Goal: Information Seeking & Learning: Learn about a topic

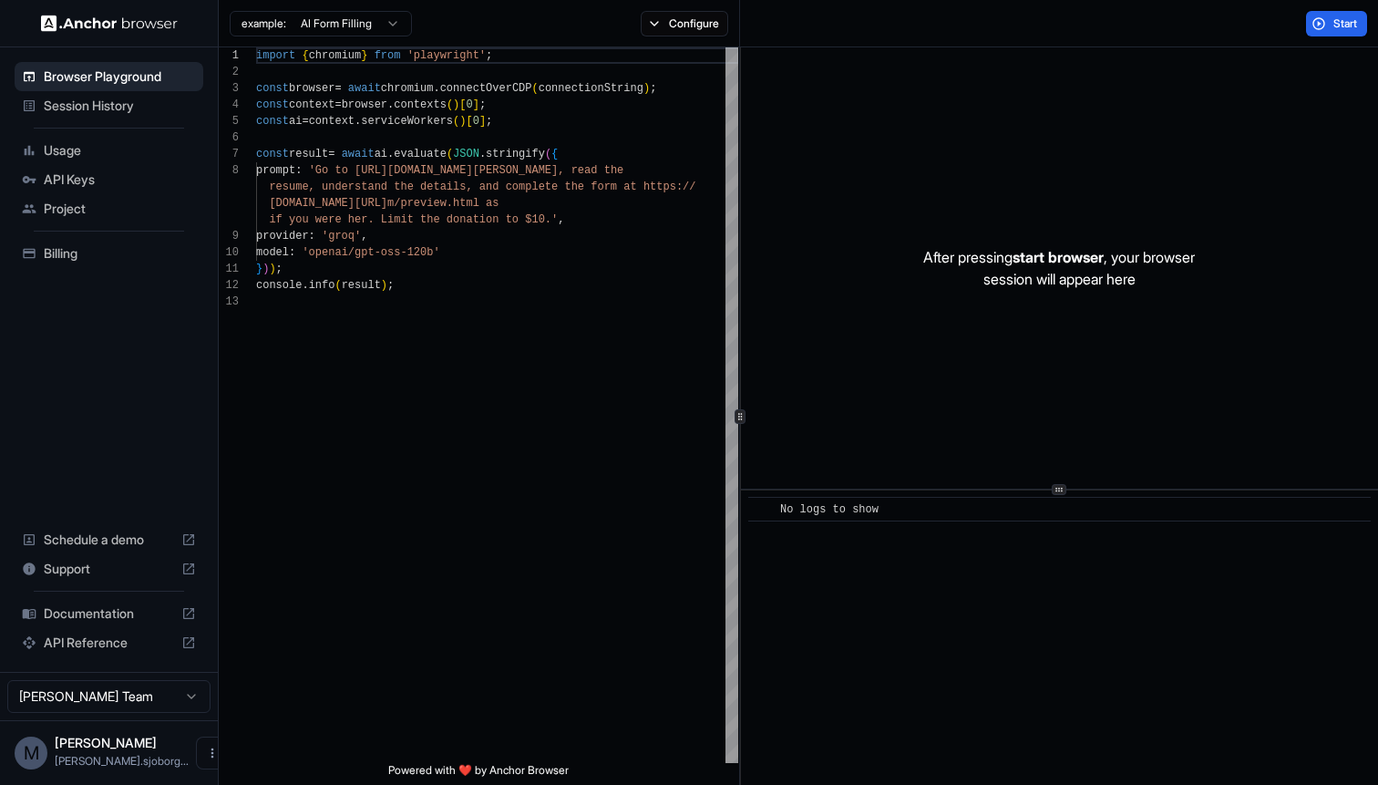
scroll to position [115, 0]
click at [75, 114] on span "Session History" at bounding box center [120, 106] width 152 height 18
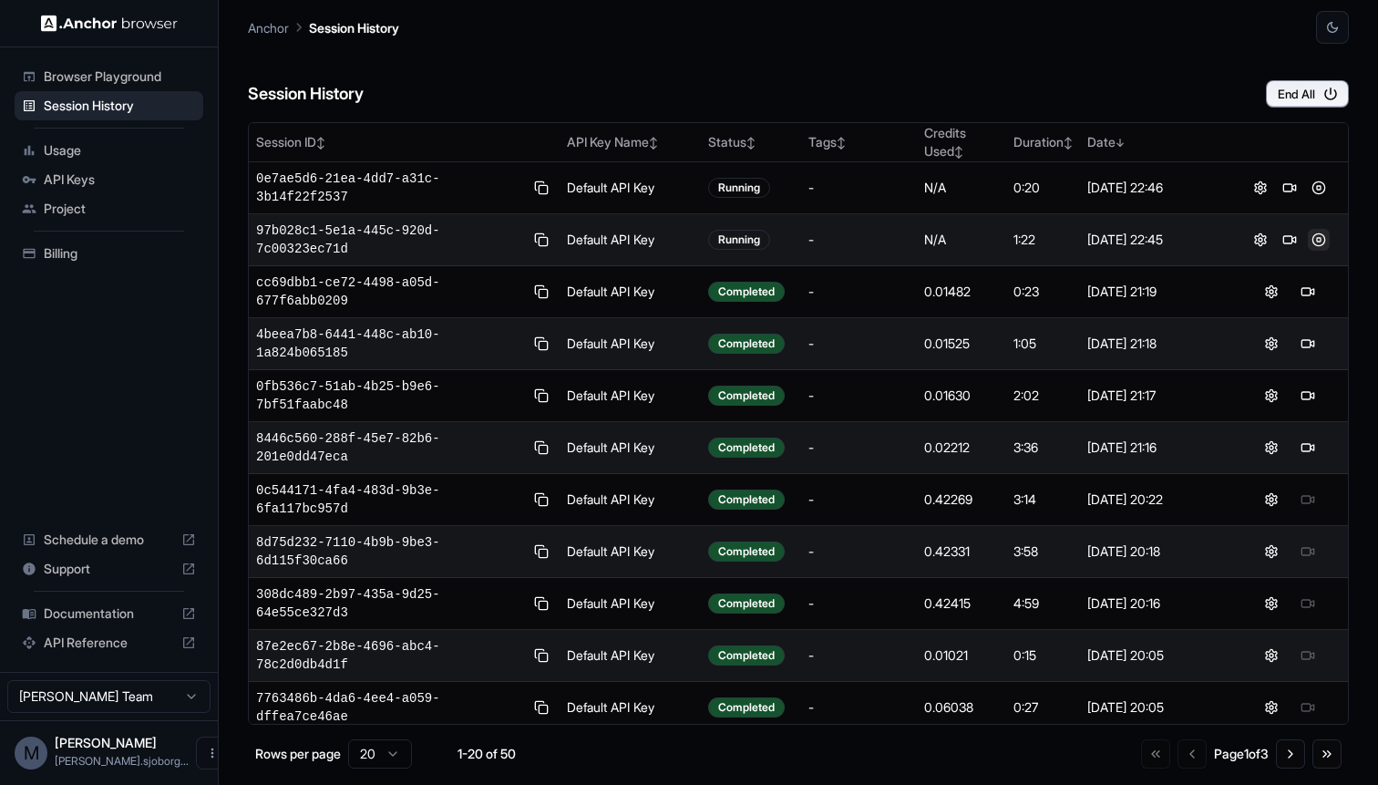
click at [1322, 237] on button at bounding box center [1319, 240] width 22 height 22
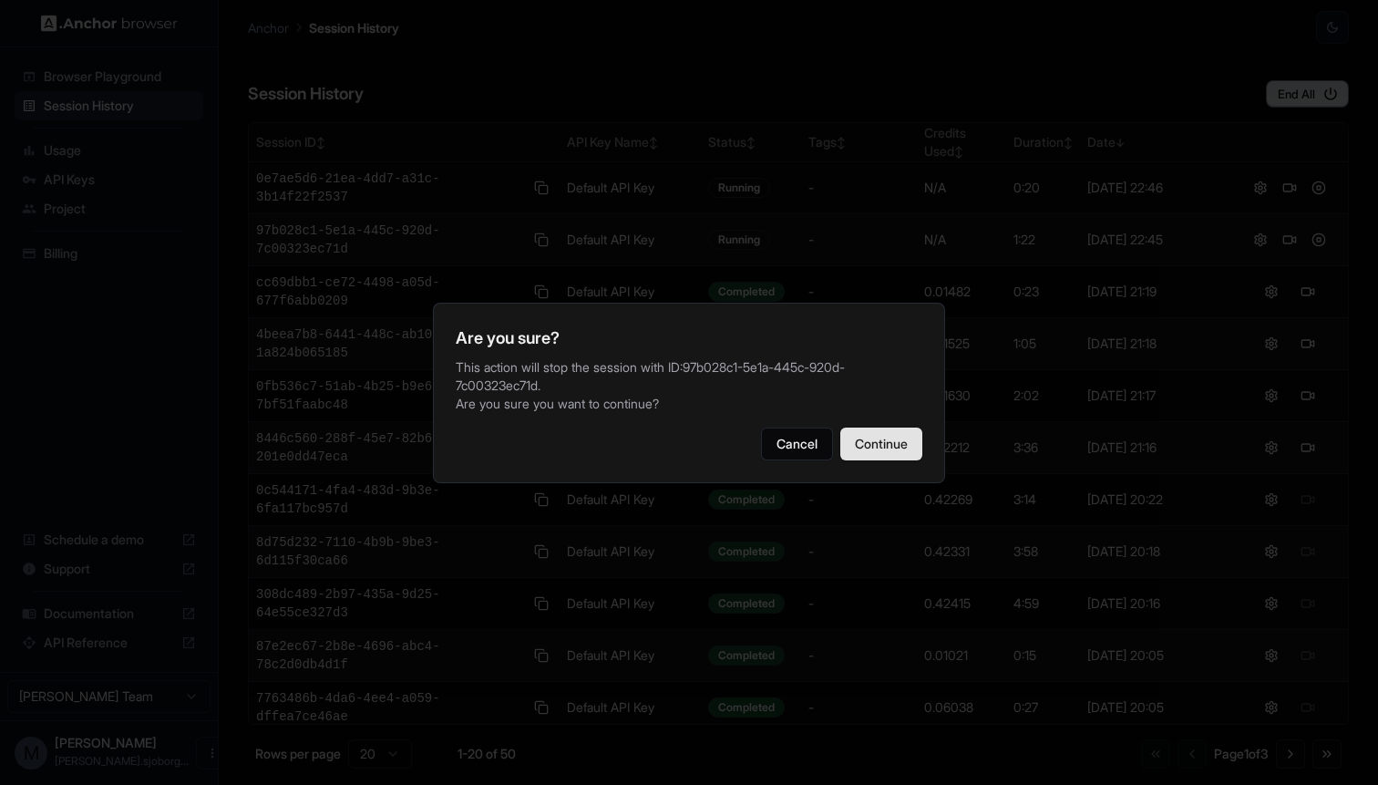
click at [896, 447] on button "Continue" at bounding box center [881, 443] width 82 height 33
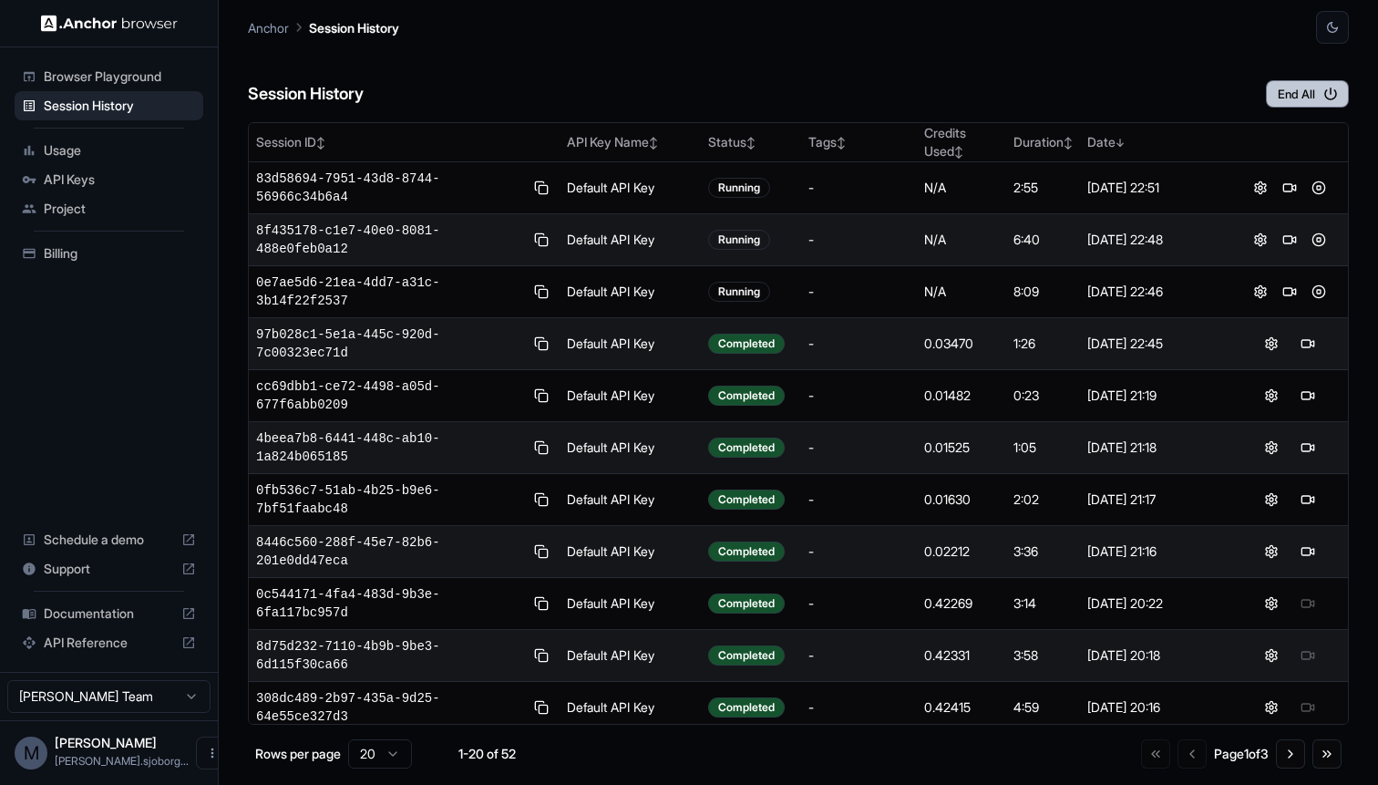
click at [1332, 97] on icon "button" at bounding box center [1330, 94] width 16 height 16
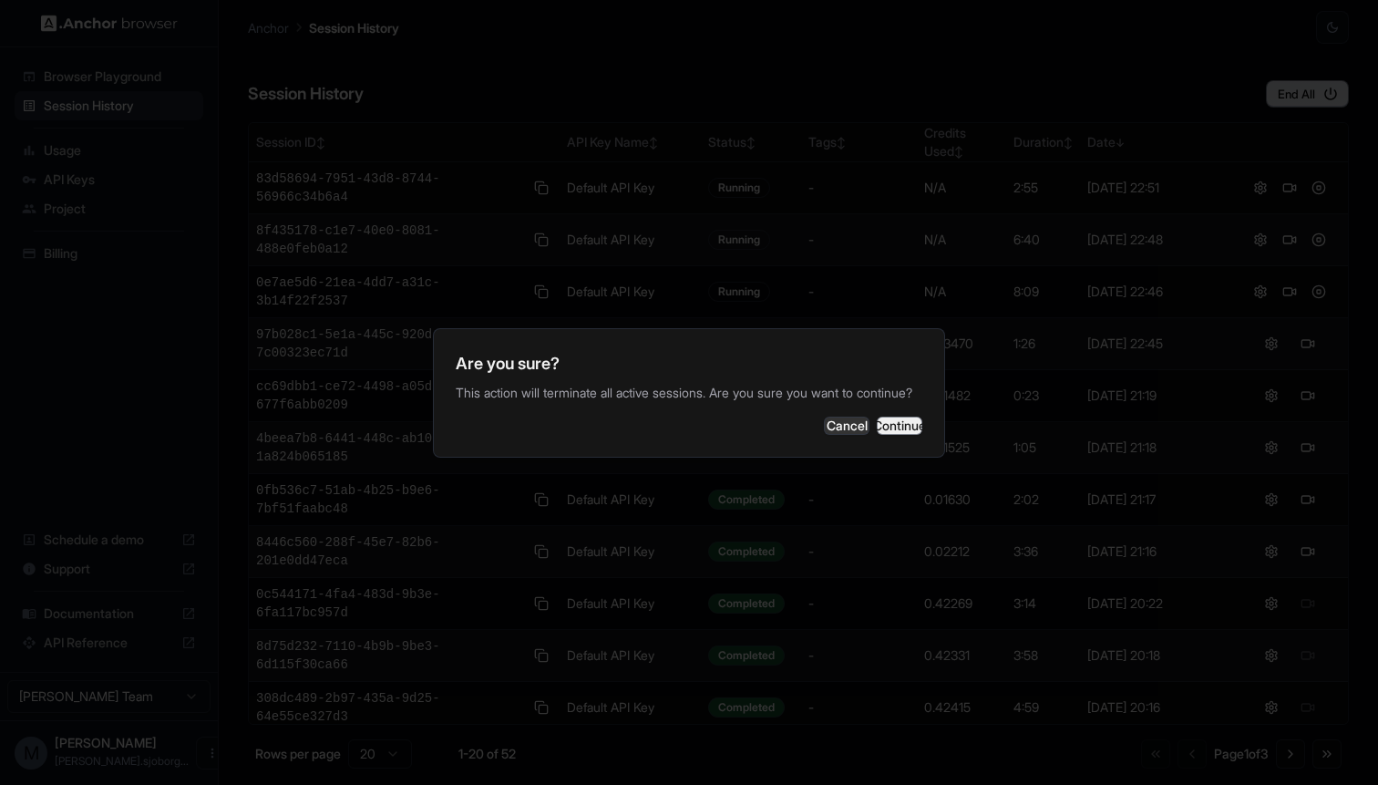
click at [879, 431] on button "Continue" at bounding box center [900, 426] width 46 height 18
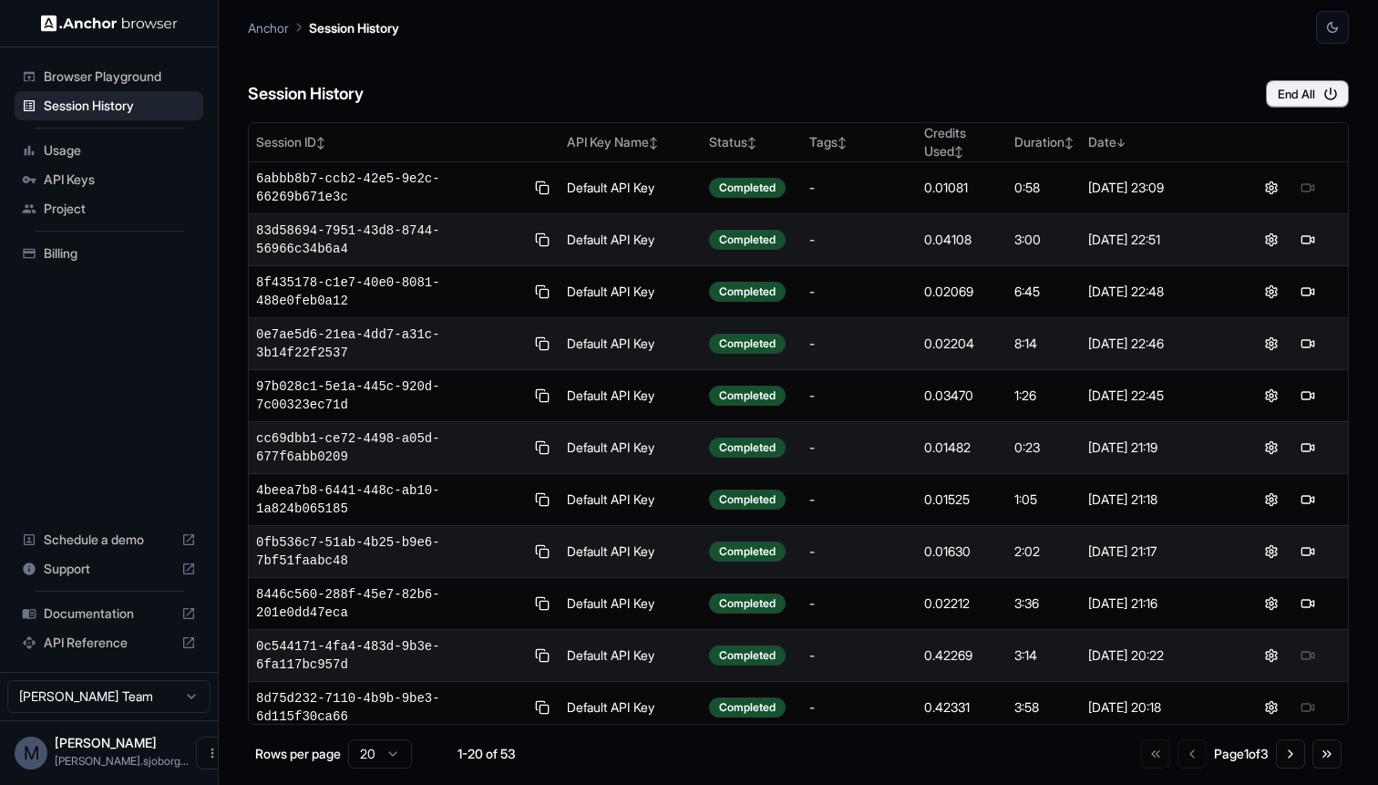
click at [818, 76] on div "Session History End All" at bounding box center [798, 76] width 1101 height 64
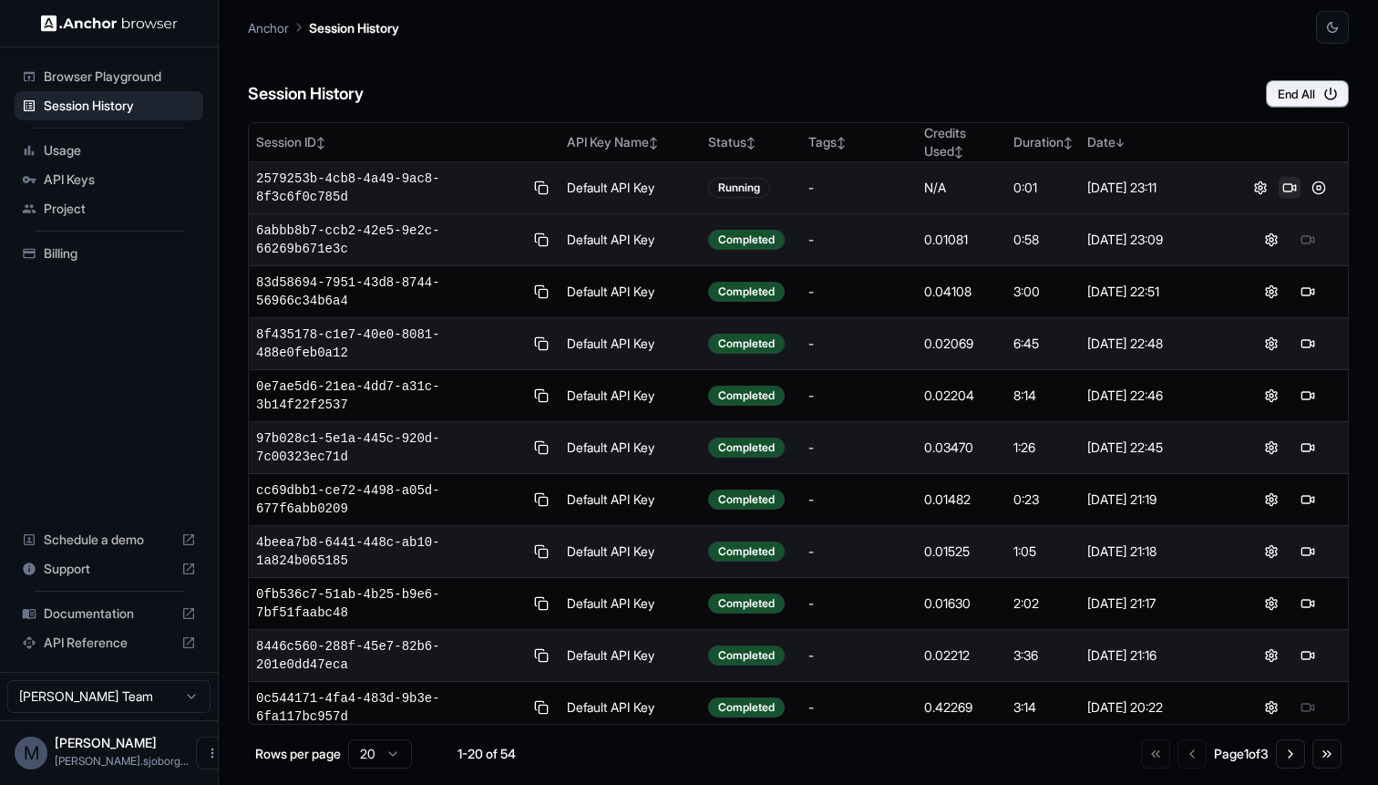
click at [1281, 185] on button at bounding box center [1290, 188] width 22 height 22
click at [770, 86] on div "Session History End All" at bounding box center [798, 76] width 1101 height 64
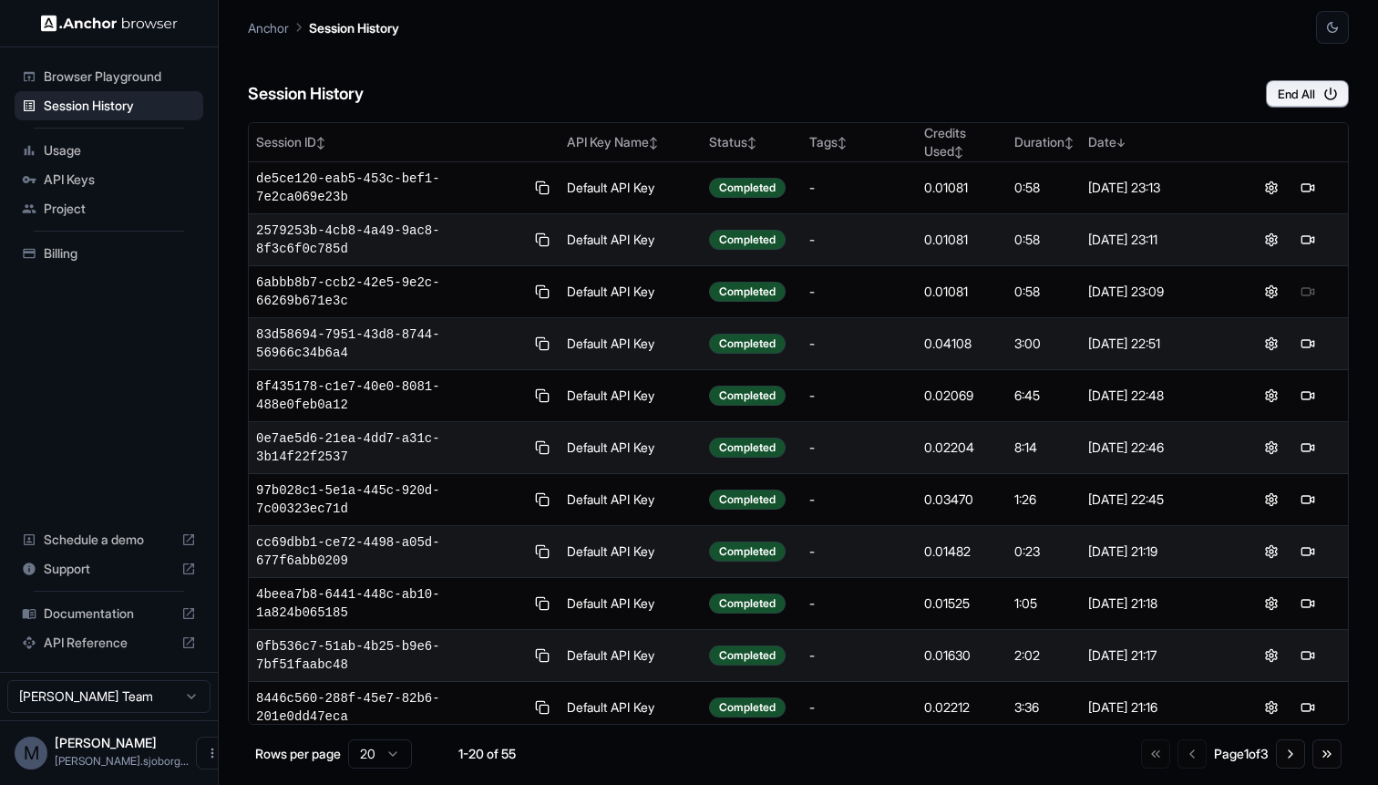
click at [888, 67] on div "Session History End All" at bounding box center [798, 76] width 1101 height 64
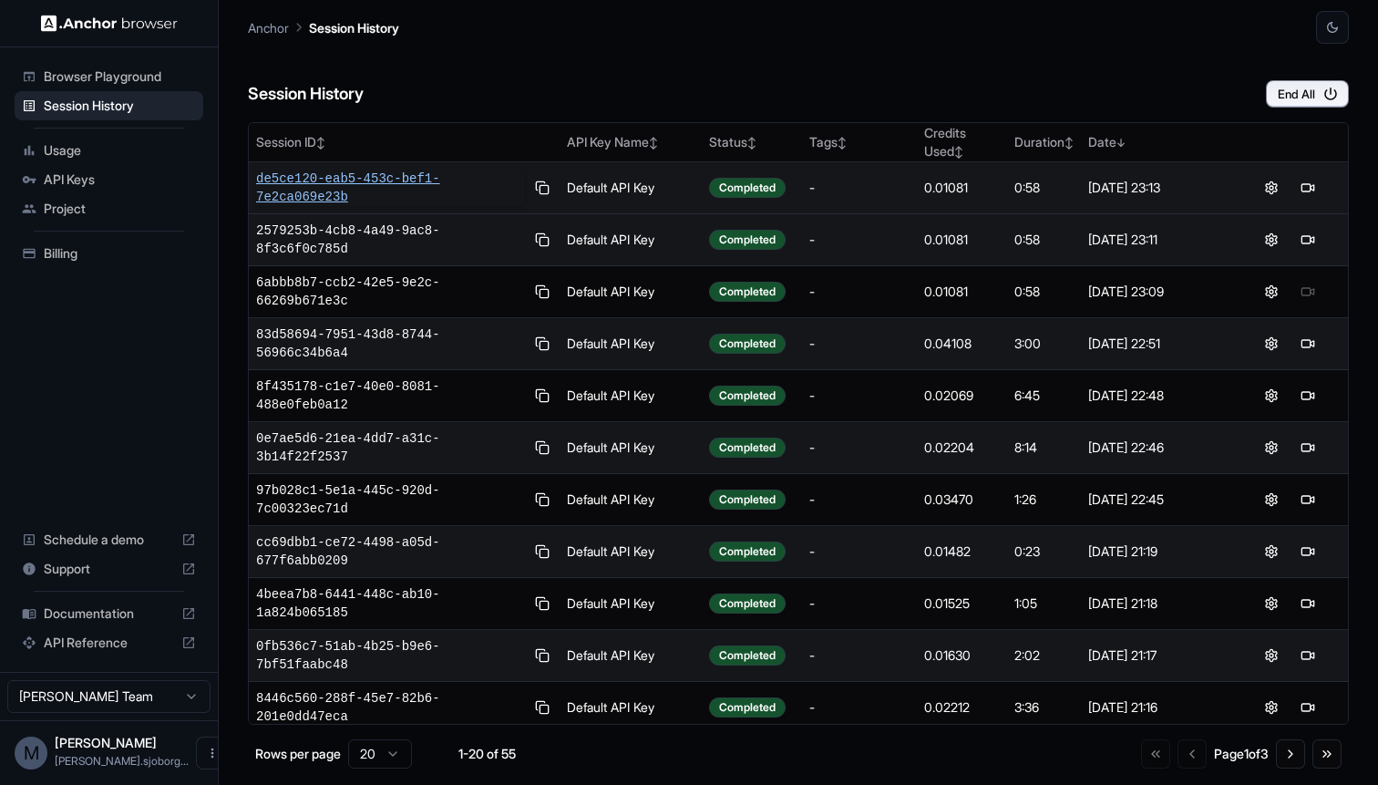
click at [340, 184] on span "de5ce120-eab5-453c-bef1-7e2ca069e23b" at bounding box center [390, 188] width 268 height 36
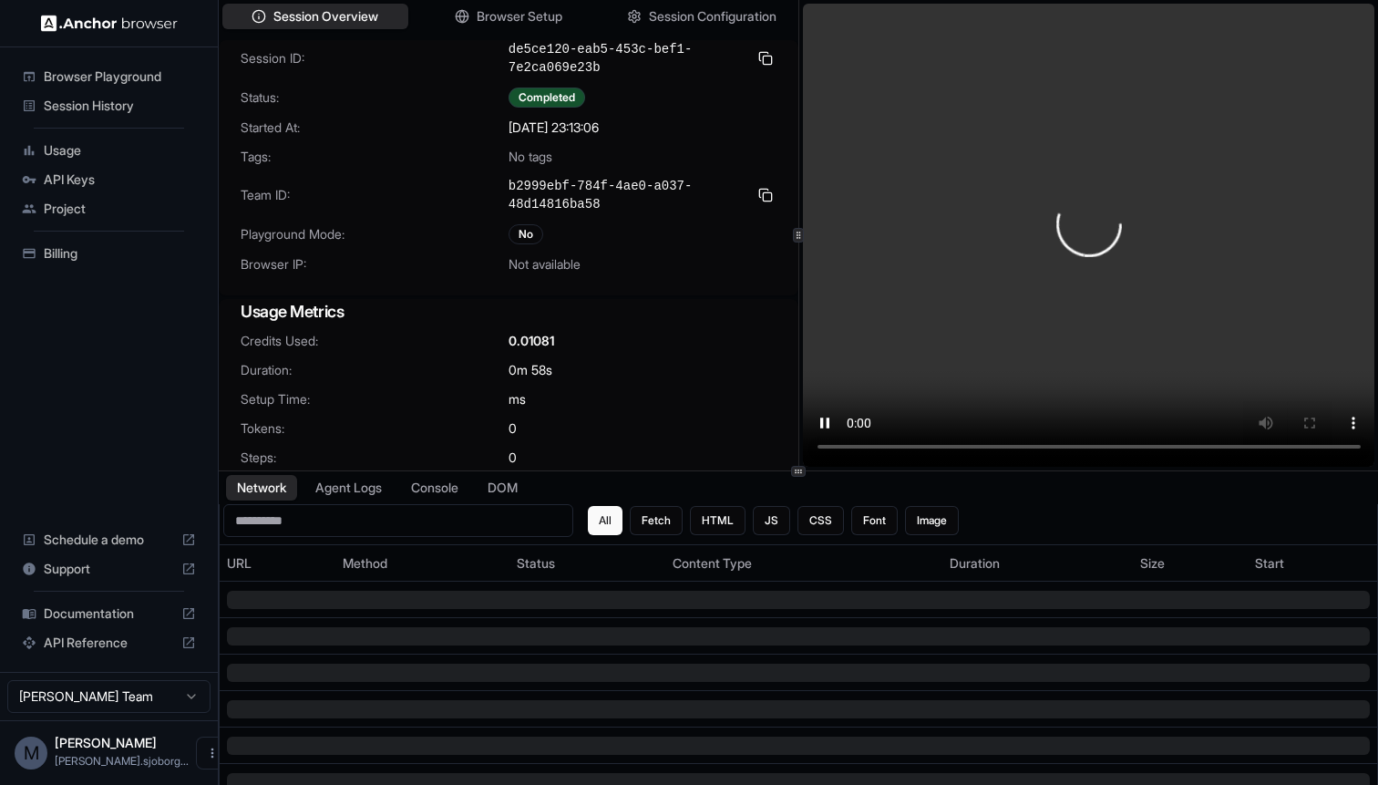
scroll to position [44, 0]
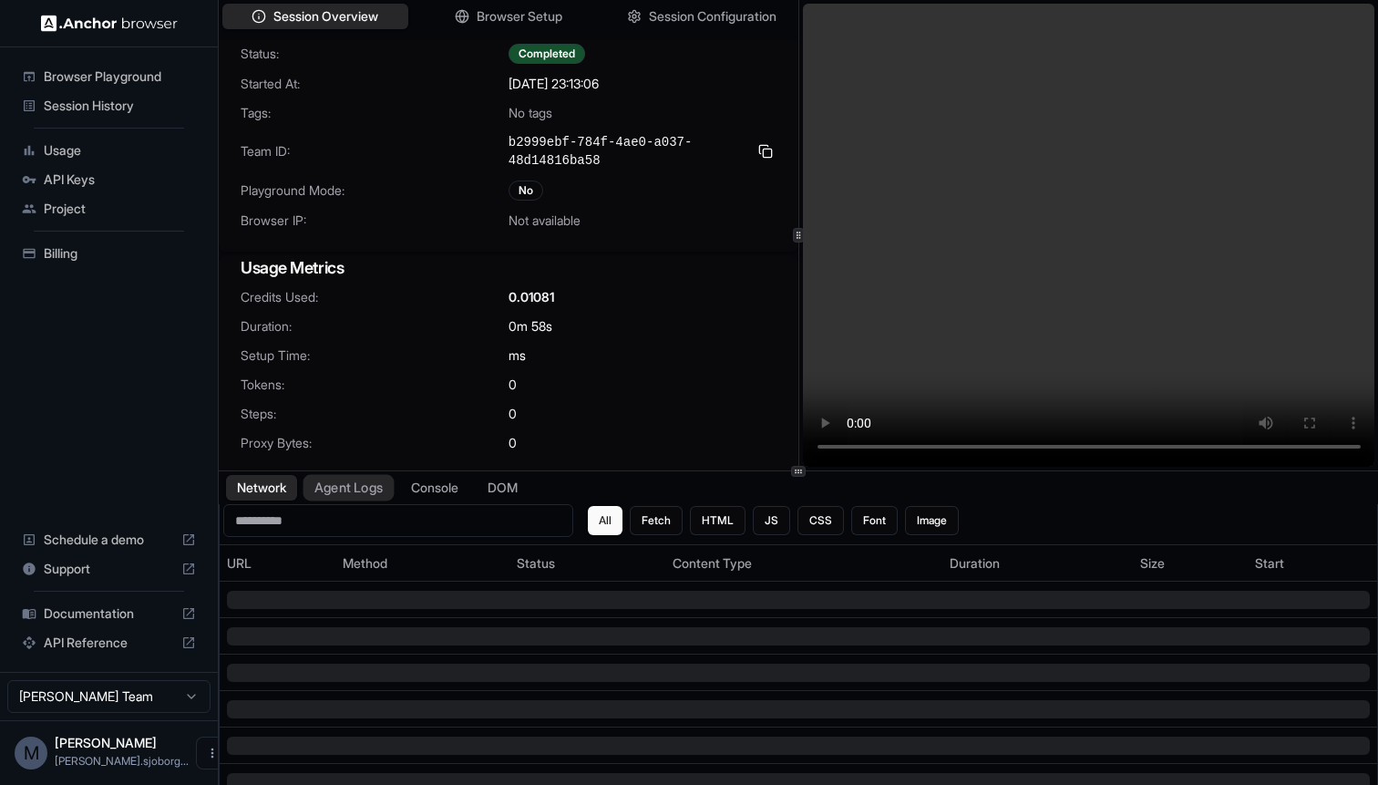
click at [327, 487] on button "Agent Logs" at bounding box center [348, 488] width 91 height 26
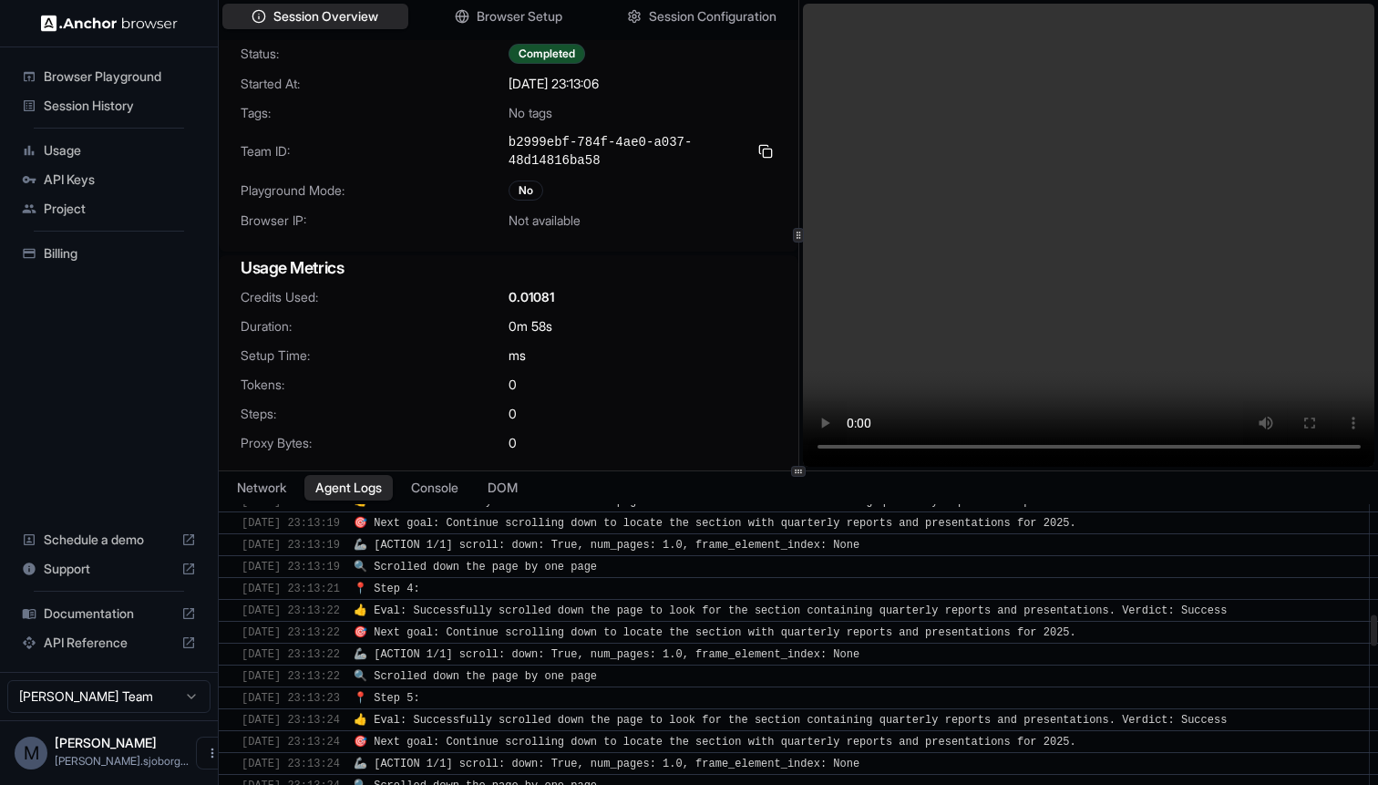
scroll to position [0, 0]
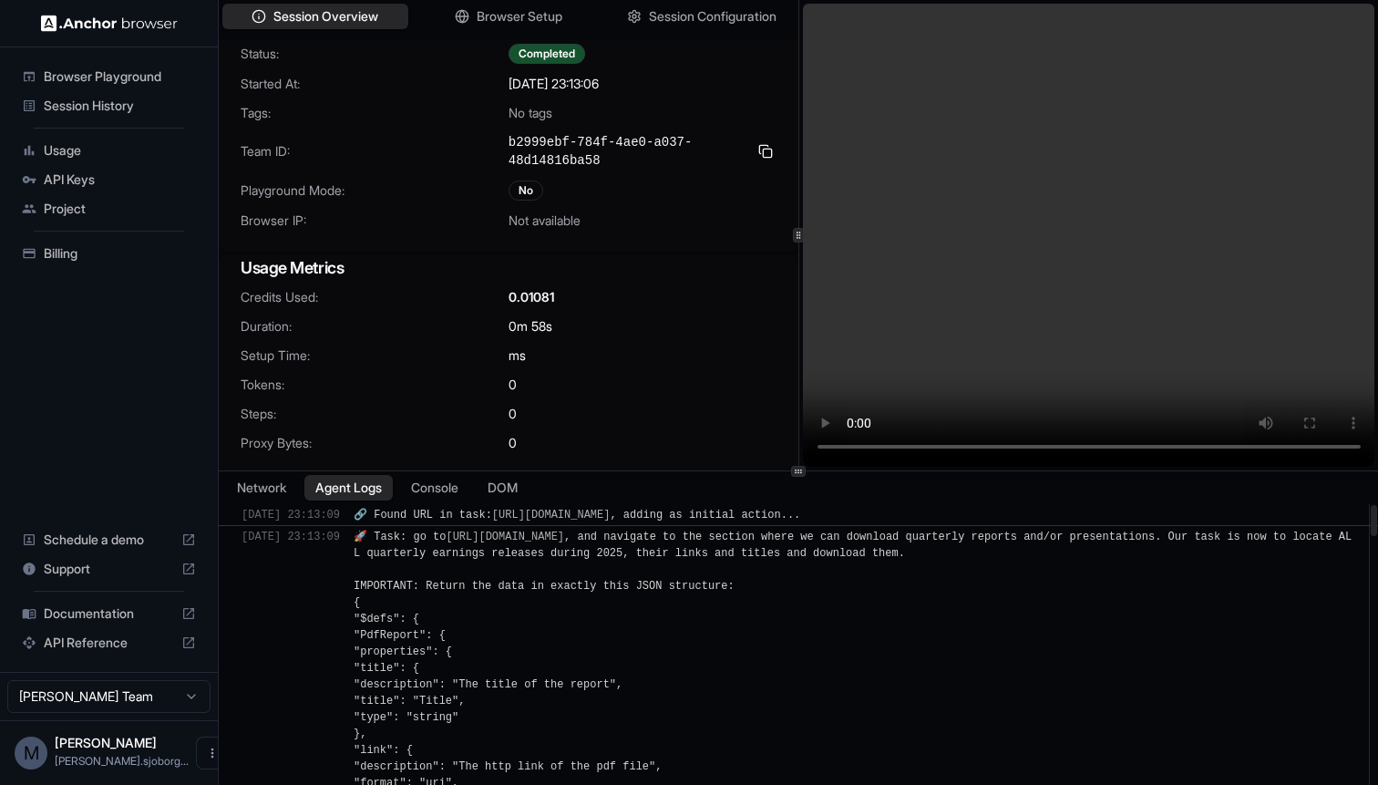
click at [438, 470] on div at bounding box center [798, 470] width 1159 height 1
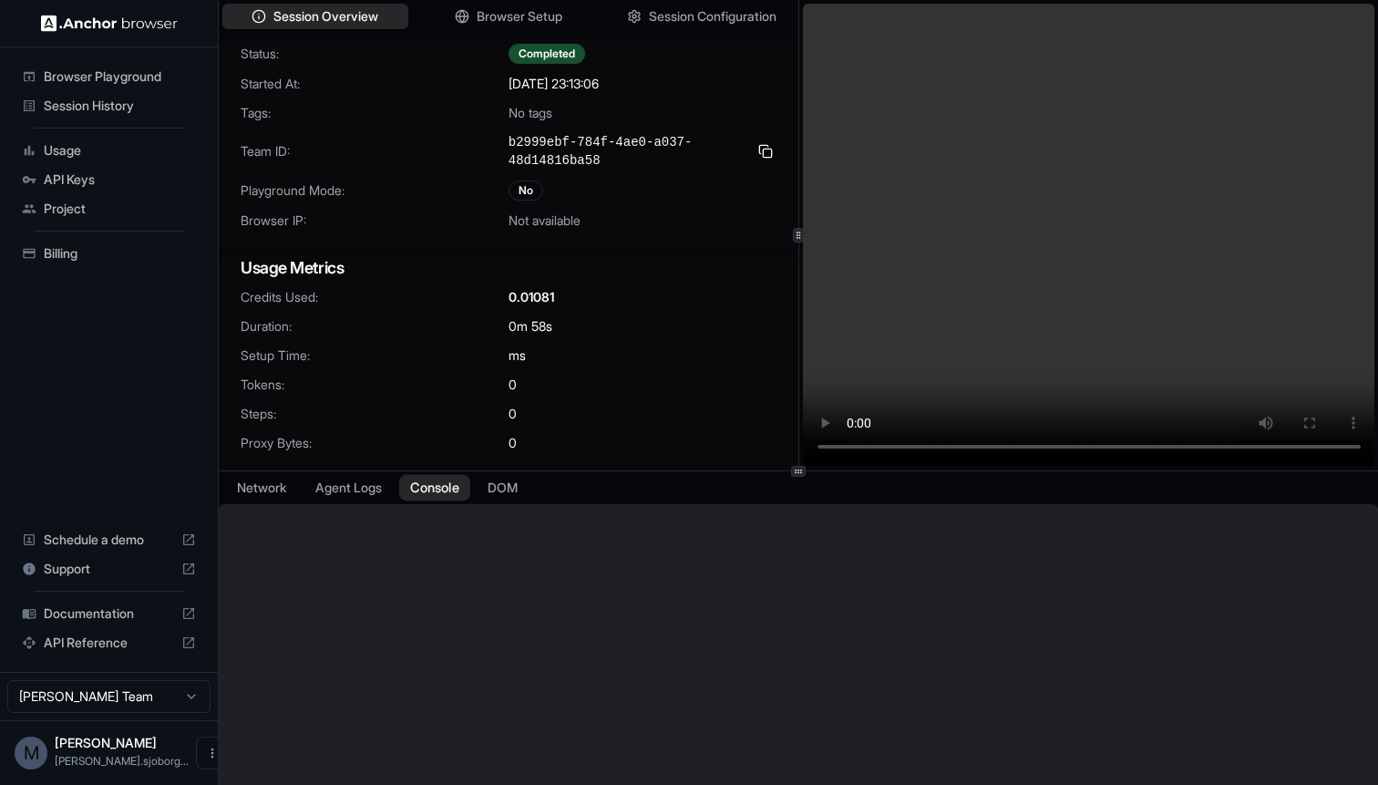
click at [438, 478] on button "Console" at bounding box center [434, 488] width 71 height 26
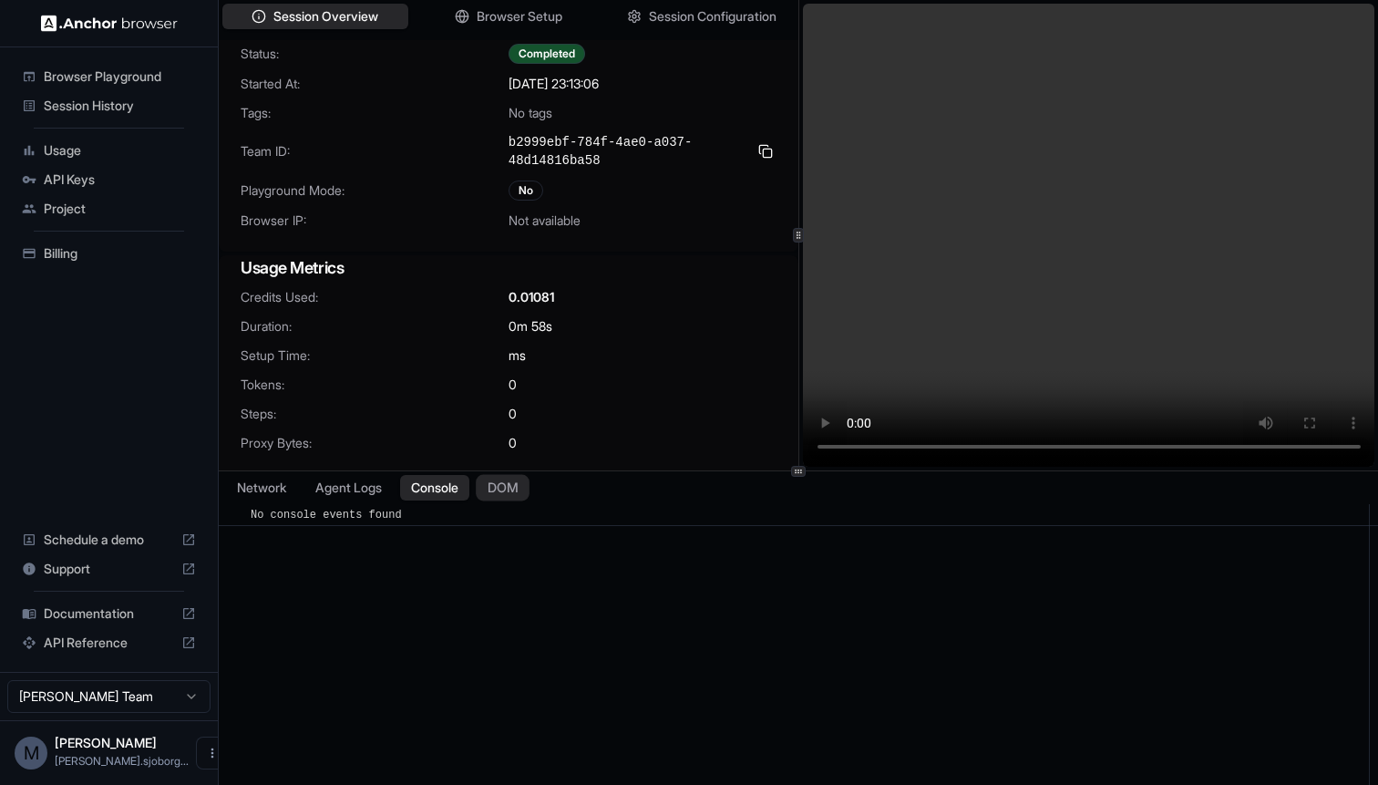
click at [519, 492] on button "DOM" at bounding box center [503, 488] width 54 height 26
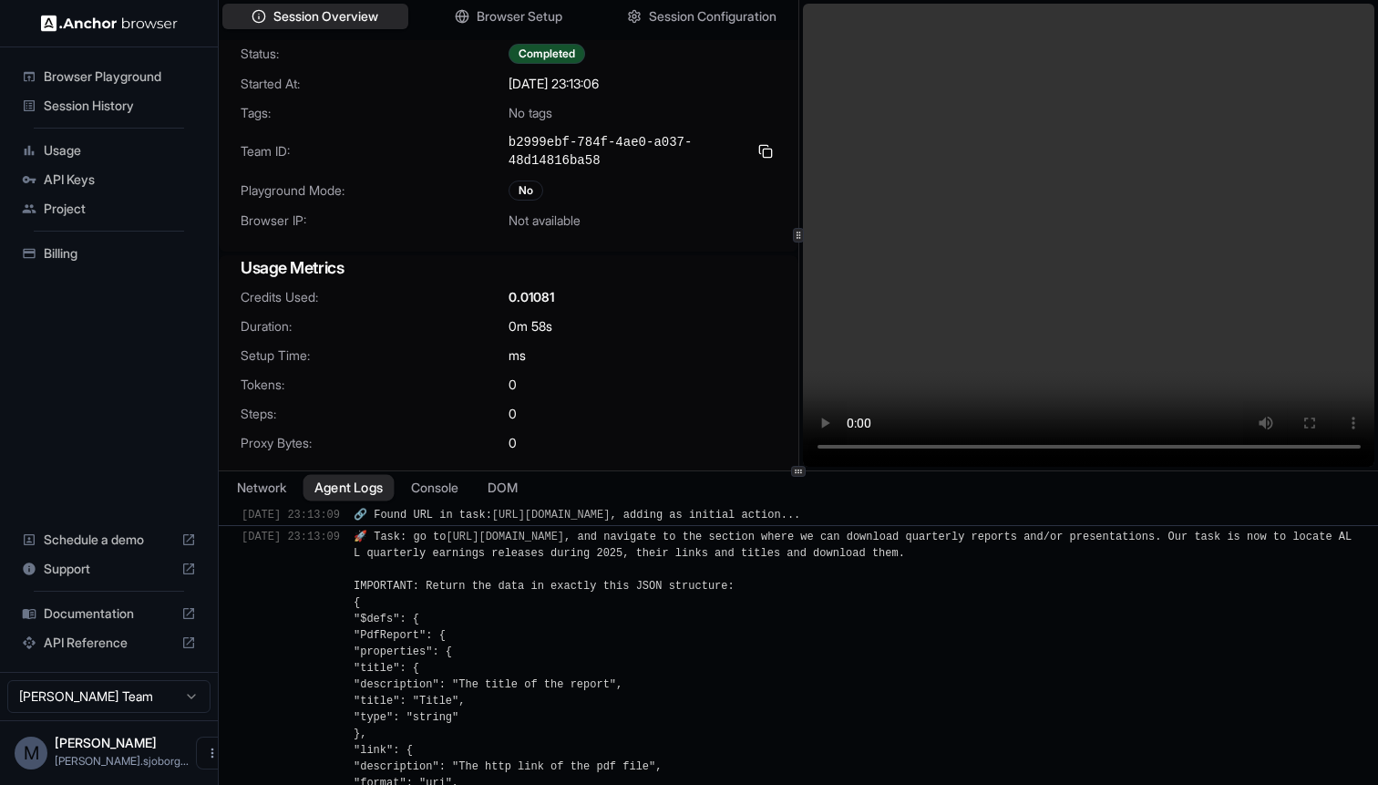
click at [309, 482] on button "Agent Logs" at bounding box center [348, 488] width 91 height 26
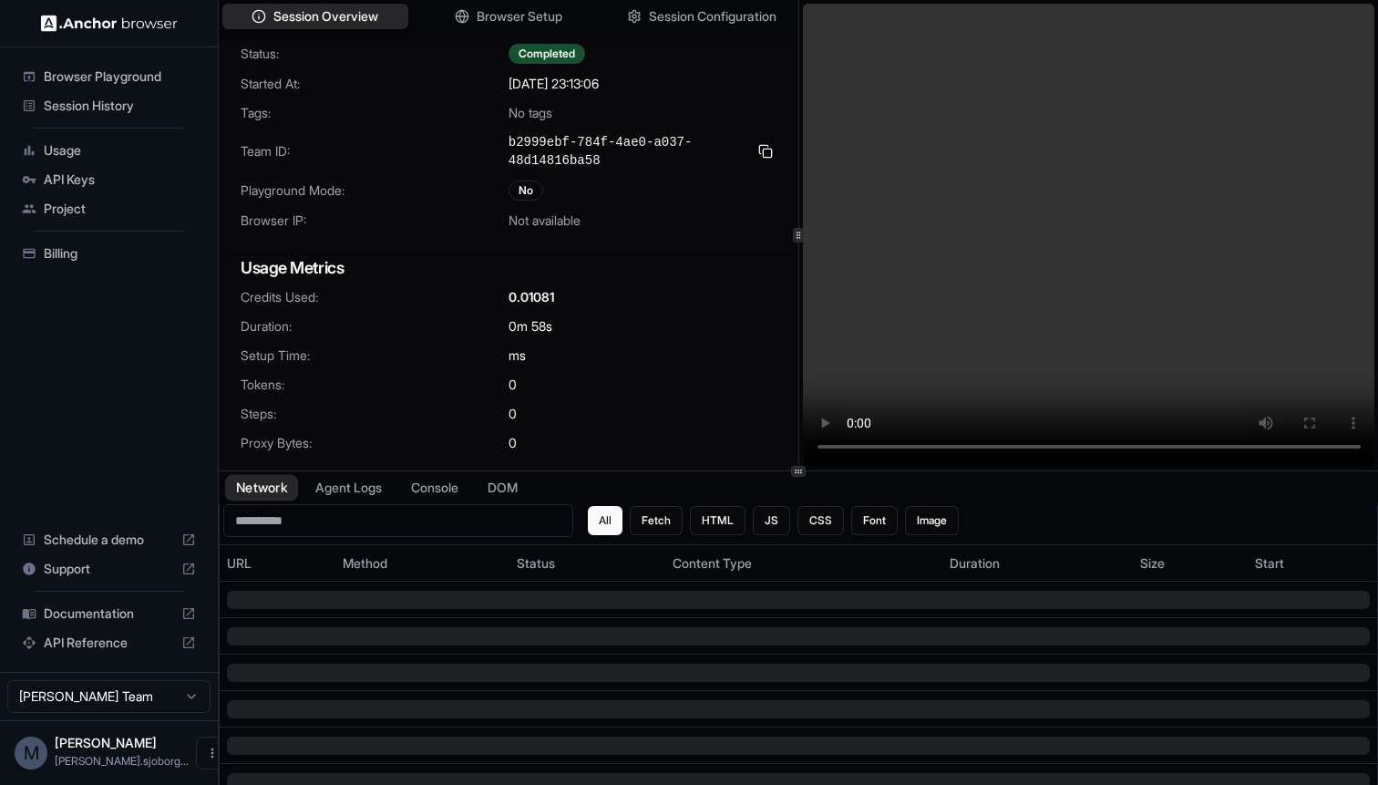
click at [271, 482] on button "Network" at bounding box center [261, 488] width 73 height 26
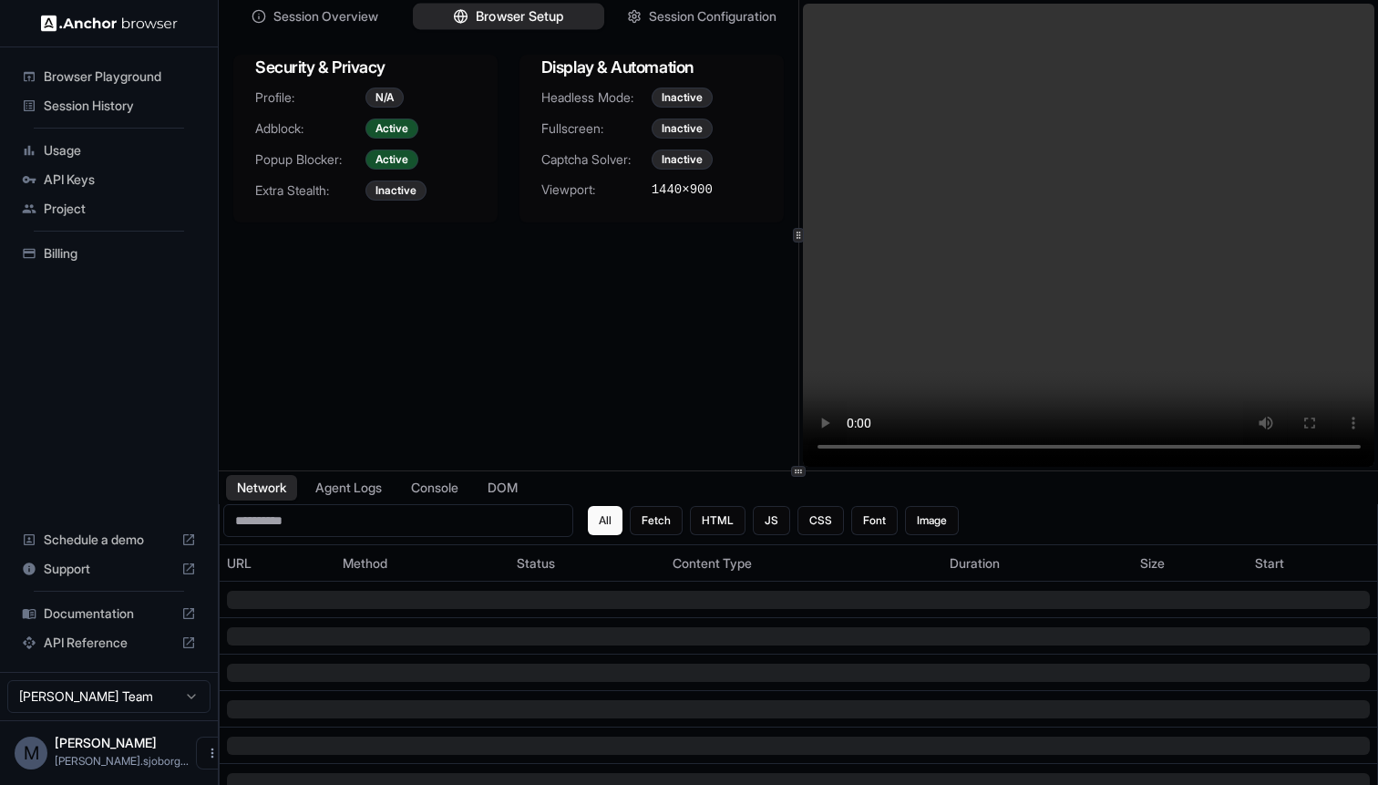
click at [534, 19] on span "Browser Setup" at bounding box center [520, 16] width 88 height 19
click at [710, 5] on button "Session Configuration" at bounding box center [701, 17] width 191 height 26
click at [500, 15] on span "Browser Setup" at bounding box center [520, 16] width 88 height 19
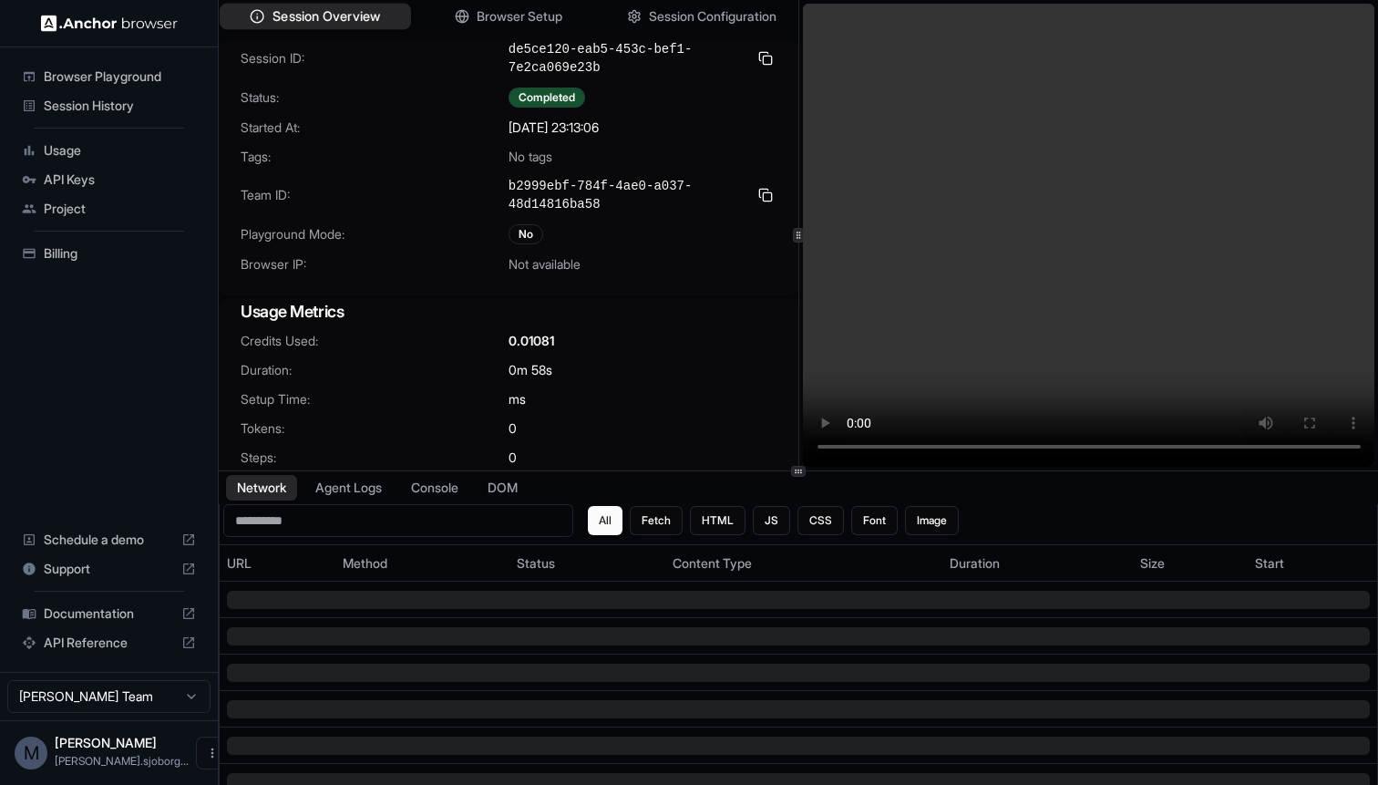
click at [335, 28] on button "Session Overview" at bounding box center [315, 17] width 191 height 26
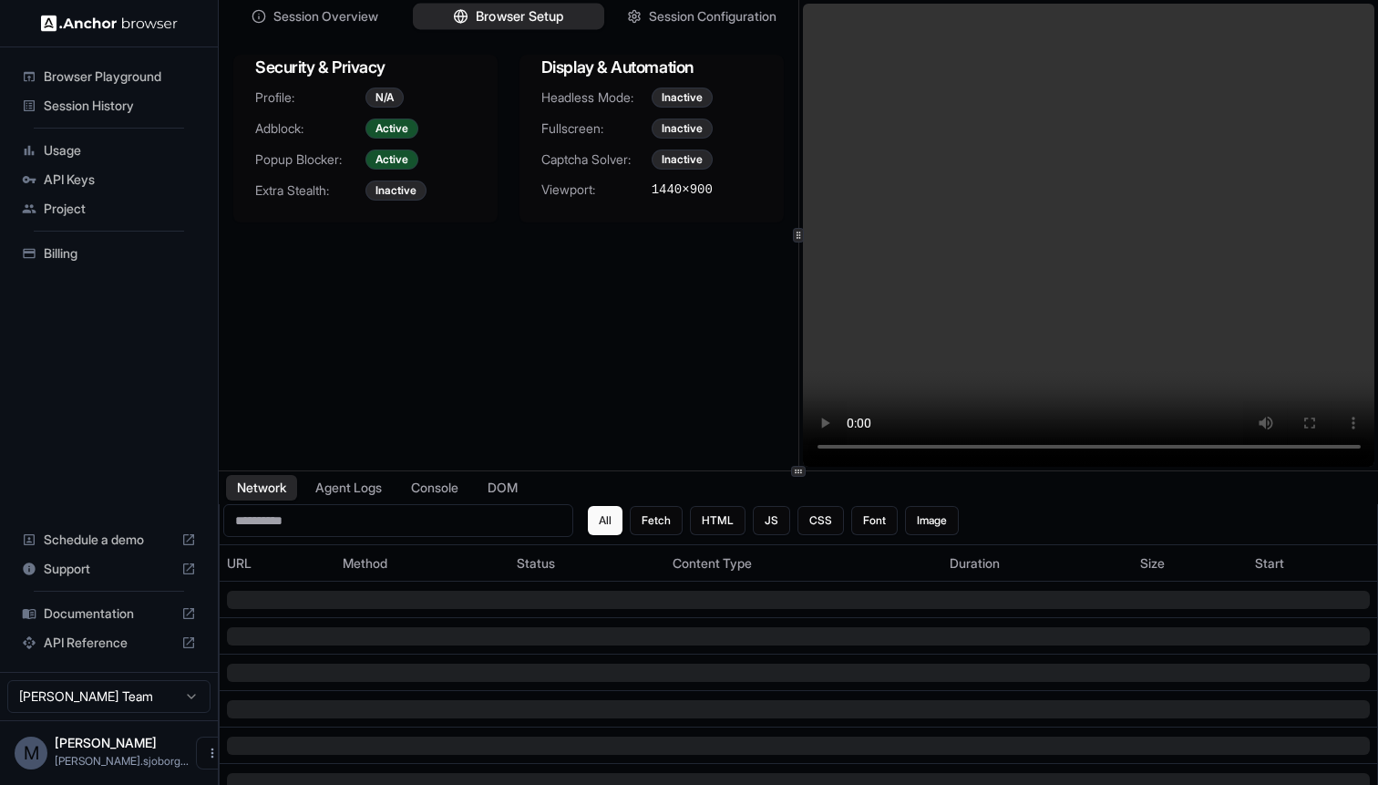
click at [476, 15] on span "Browser Setup" at bounding box center [520, 16] width 88 height 19
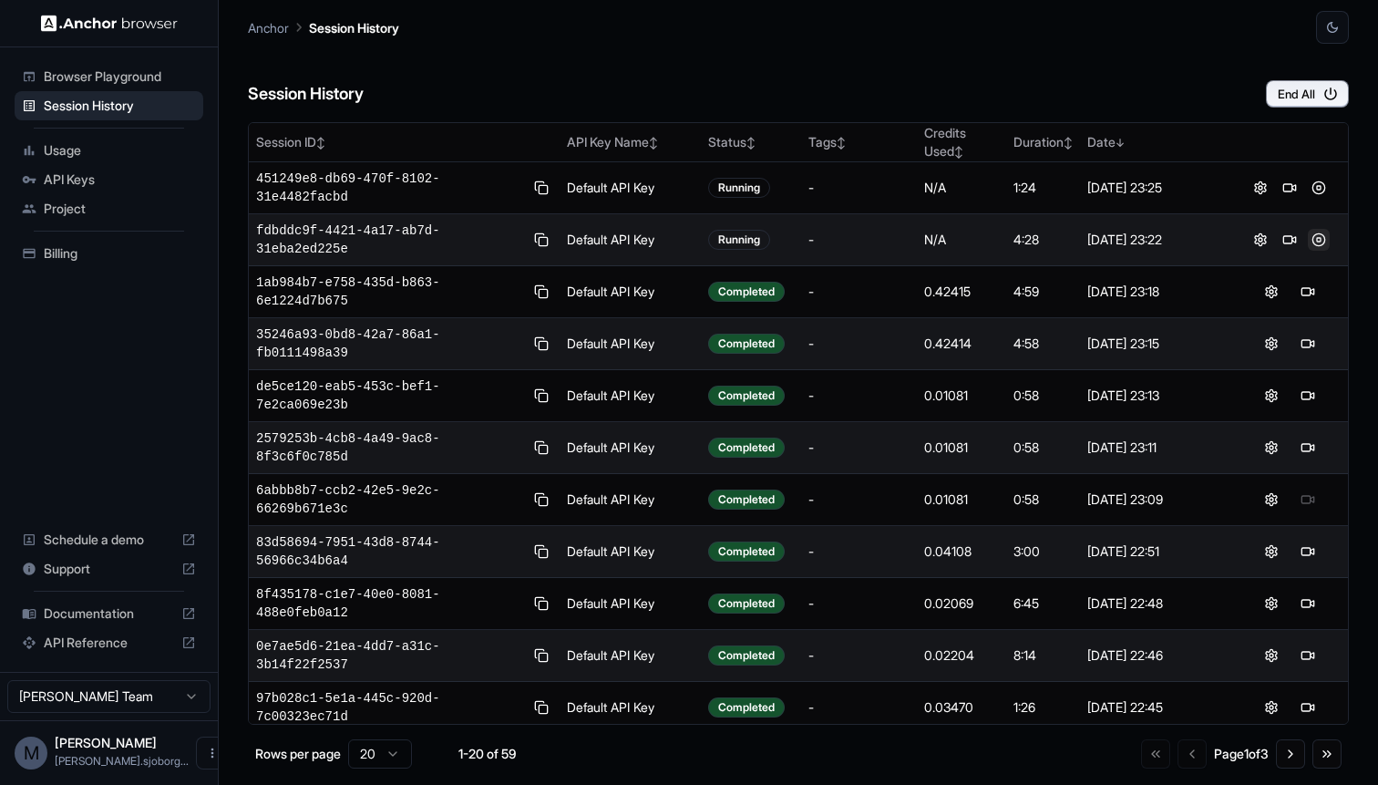
click at [1321, 244] on button at bounding box center [1319, 240] width 22 height 22
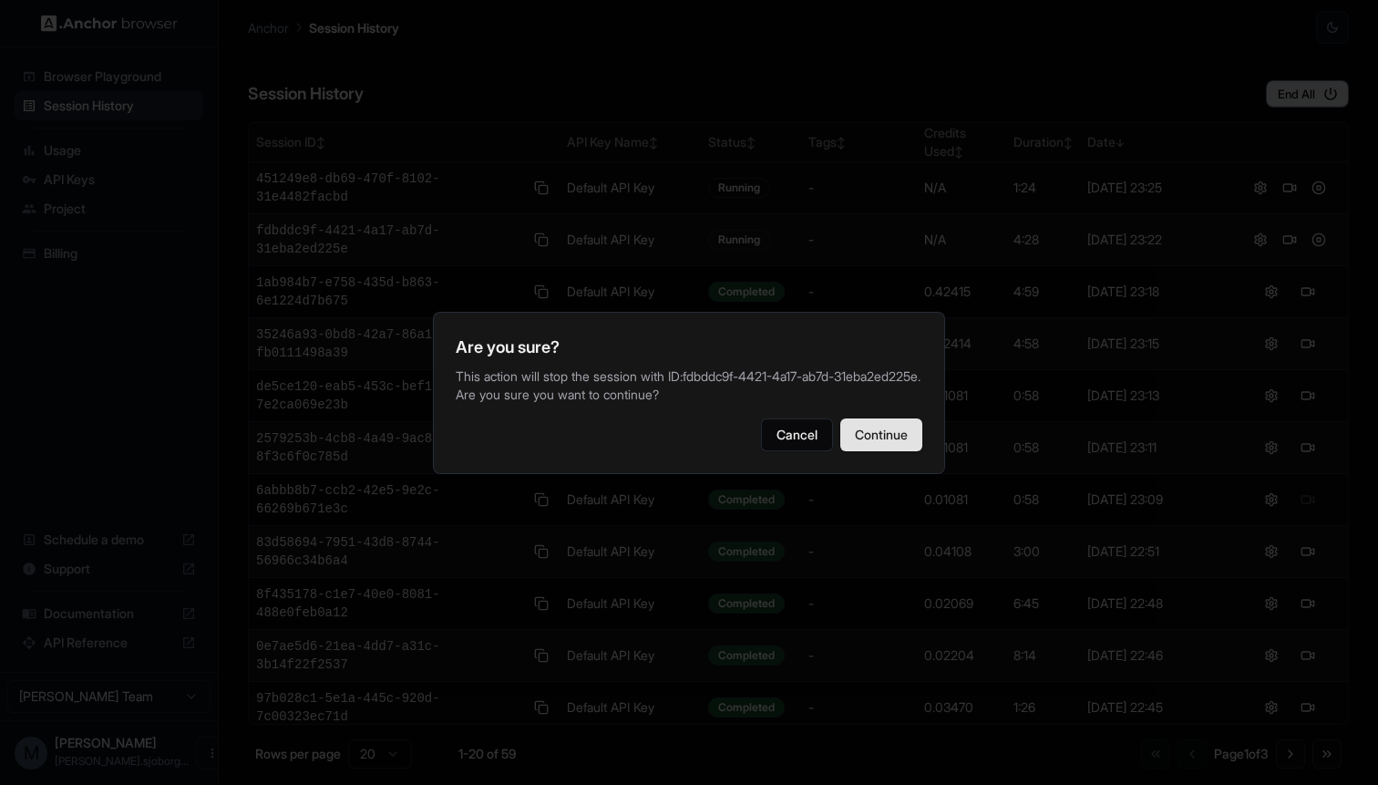
click at [859, 447] on button "Continue" at bounding box center [881, 434] width 82 height 33
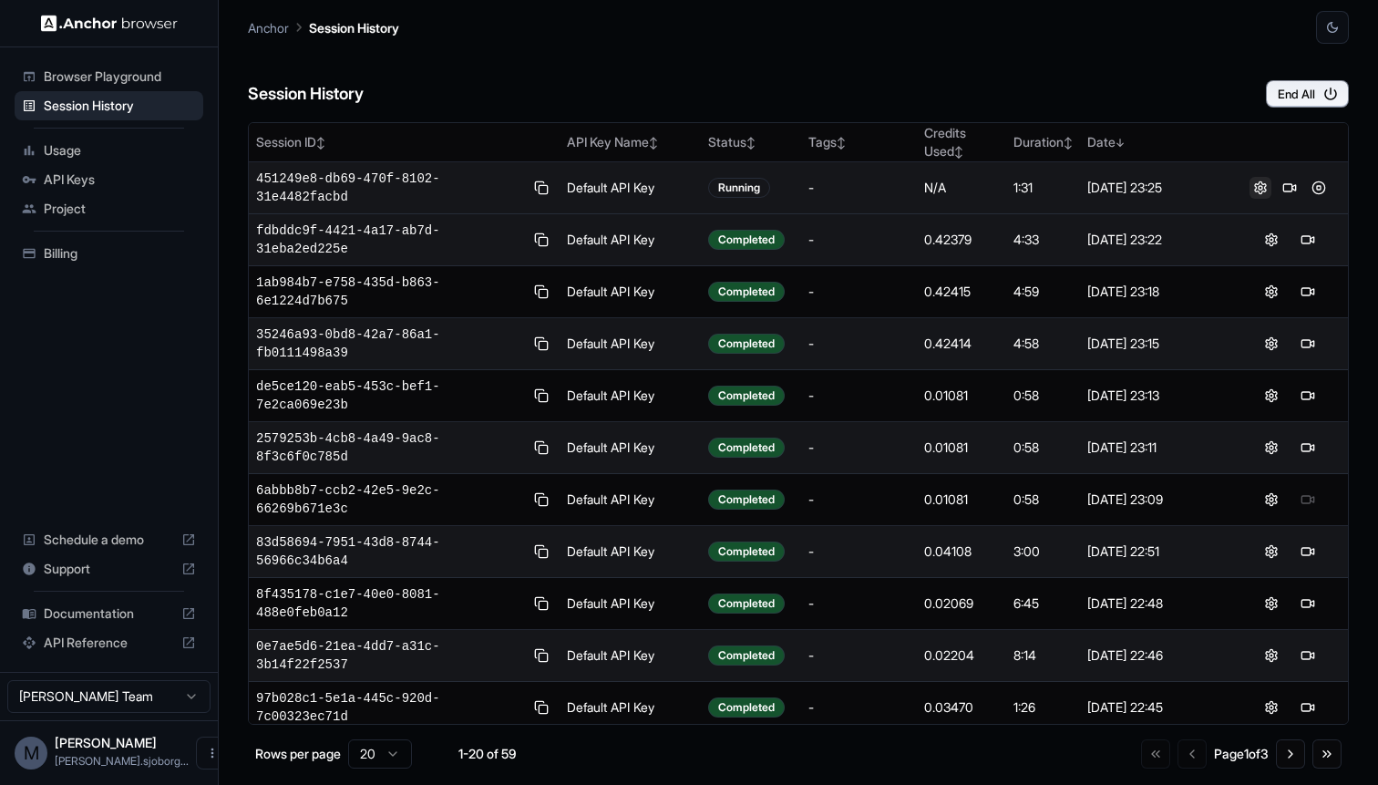
click at [1260, 186] on button at bounding box center [1261, 188] width 22 height 22
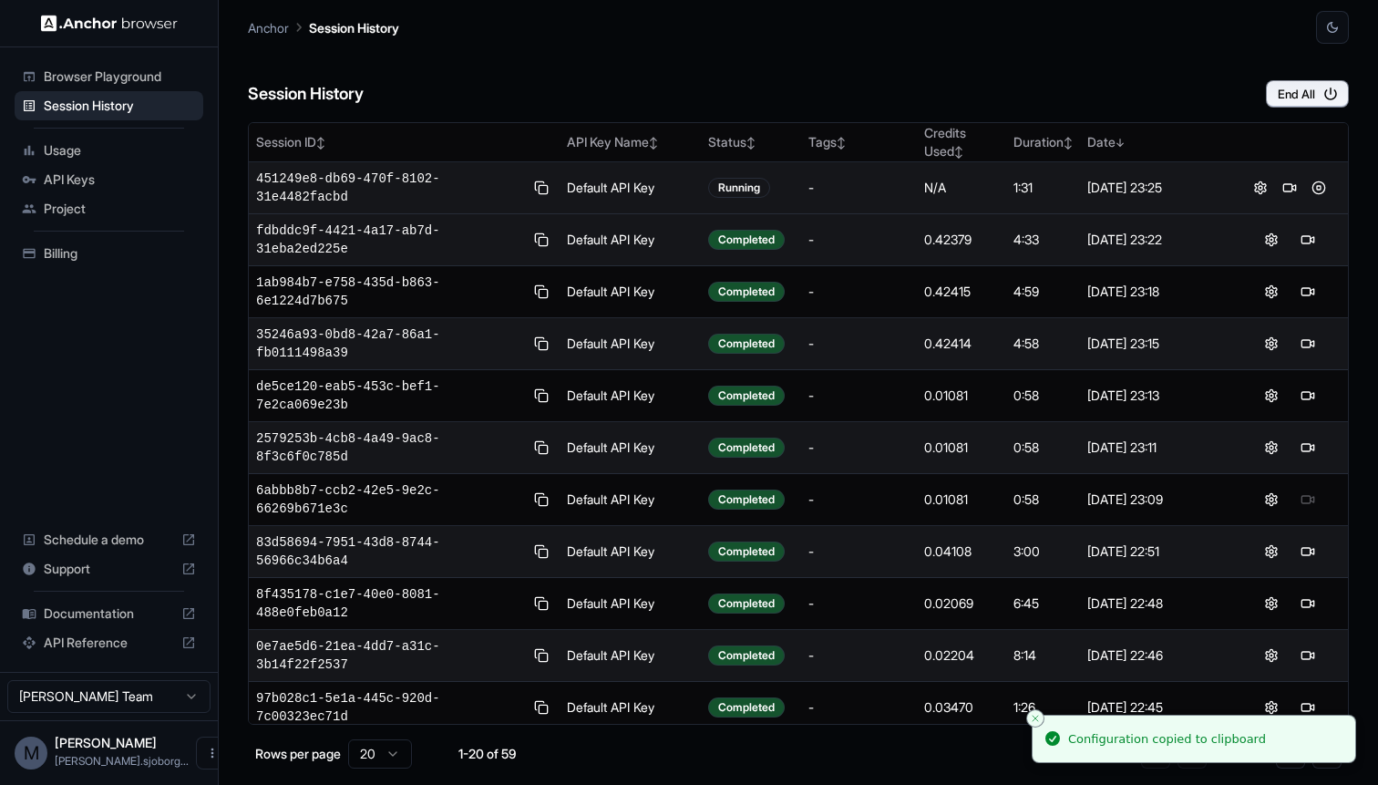
click at [329, 188] on span "451249e8-db69-470f-8102-31e4482facbd" at bounding box center [390, 188] width 268 height 36
click at [300, 182] on span "451249e8-db69-470f-8102-31e4482facbd" at bounding box center [390, 188] width 268 height 36
click at [294, 177] on span "451249e8-db69-470f-8102-31e4482facbd" at bounding box center [390, 188] width 268 height 36
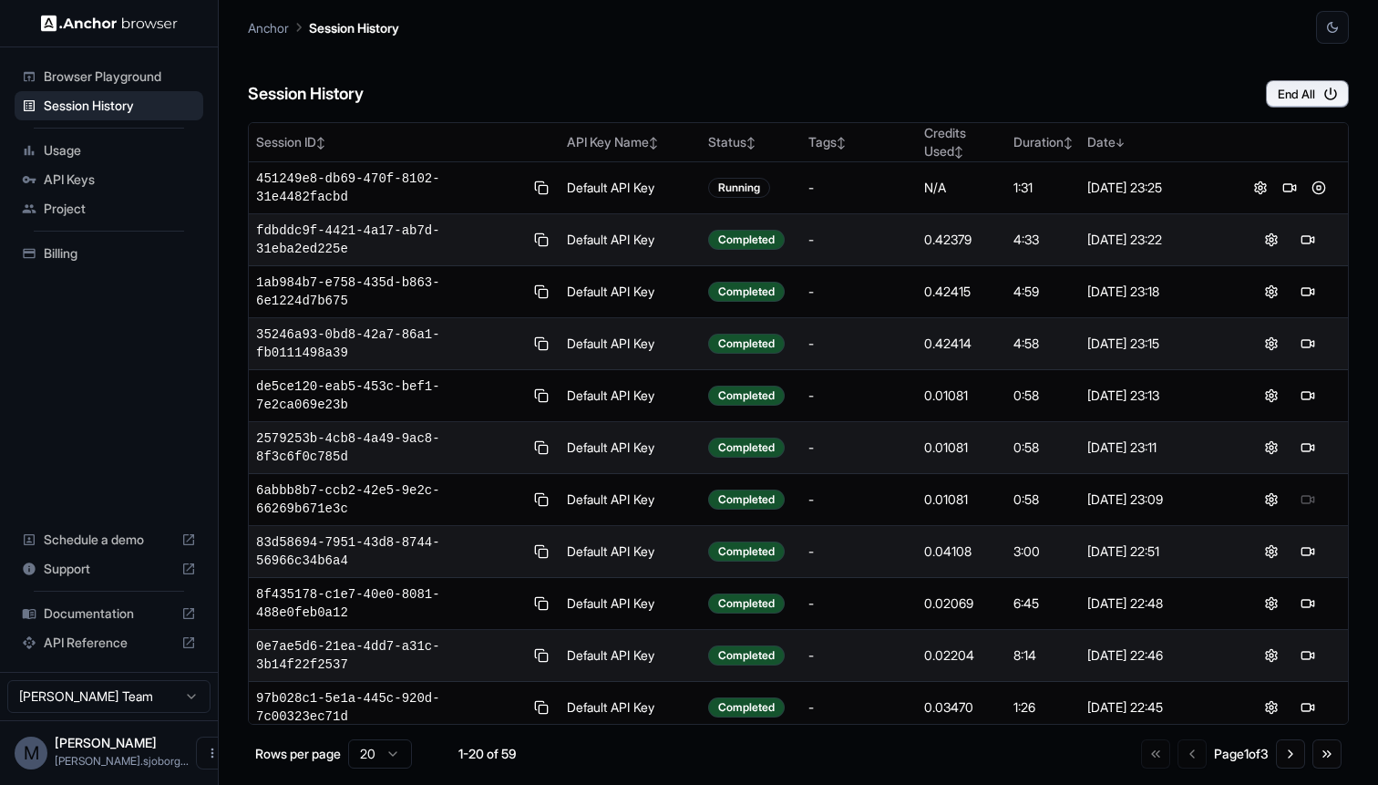
click at [694, 67] on div "Session History End All" at bounding box center [798, 76] width 1101 height 64
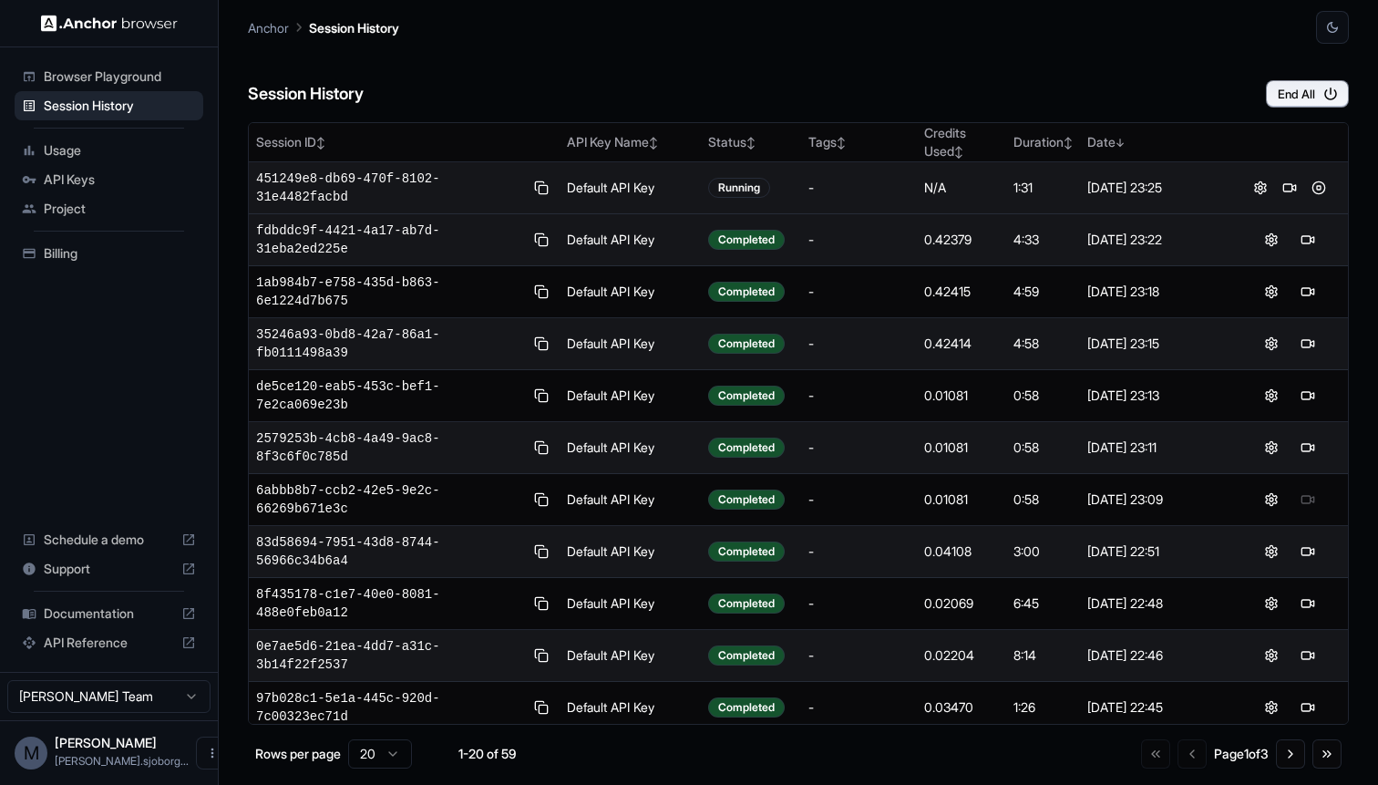
click at [333, 186] on span "451249e8-db69-470f-8102-31e4482facbd" at bounding box center [390, 188] width 268 height 36
click at [1320, 186] on button at bounding box center [1319, 188] width 22 height 22
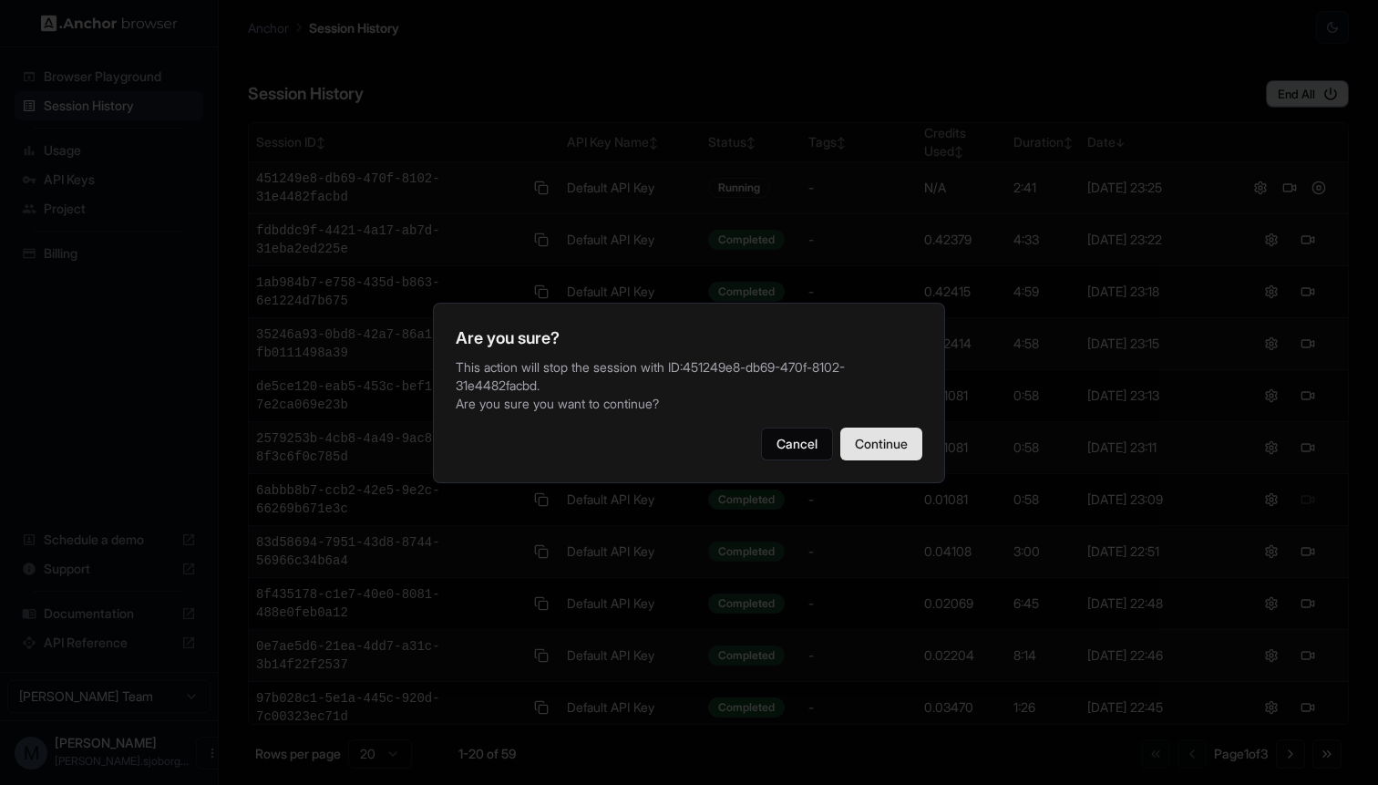
click at [877, 442] on button "Continue" at bounding box center [881, 443] width 82 height 33
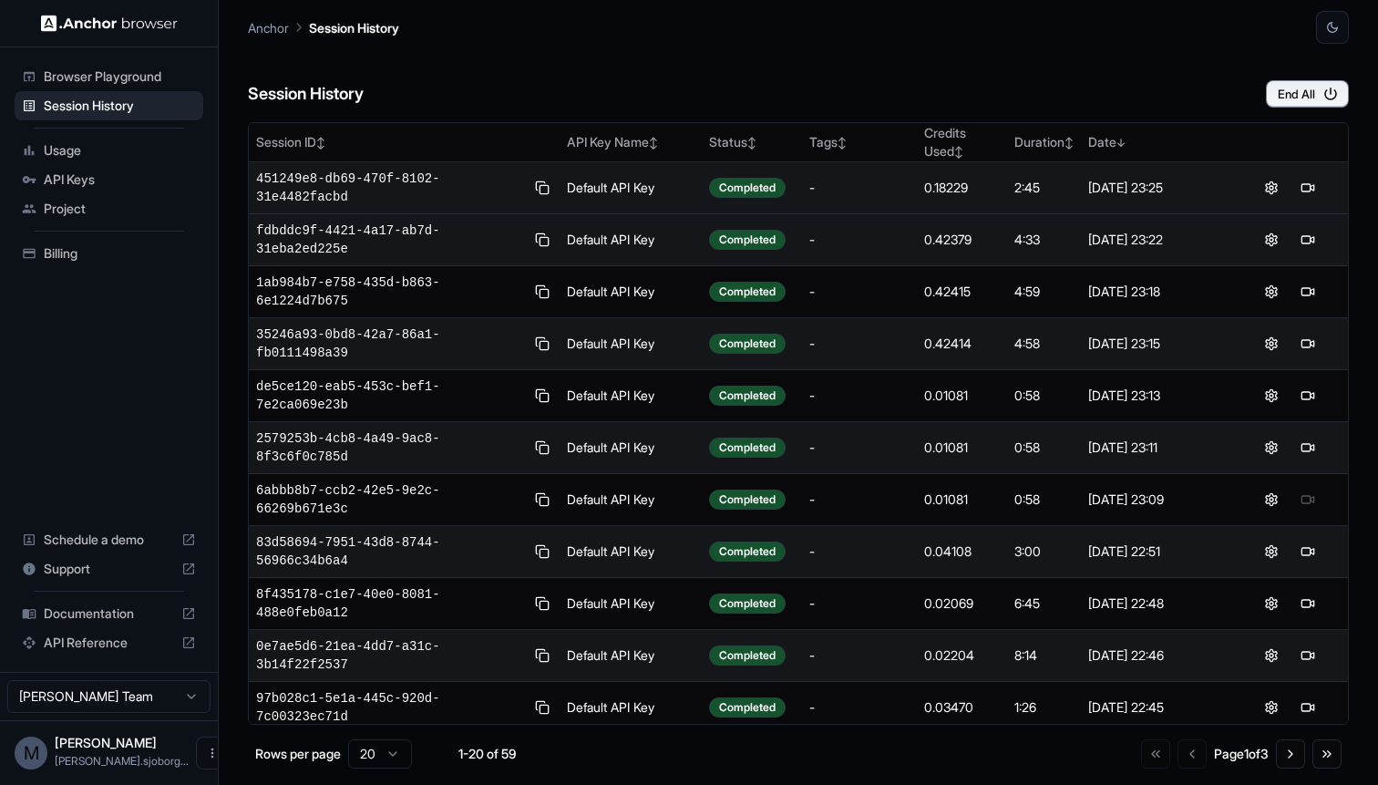
click at [499, 88] on div "Session History End All" at bounding box center [798, 76] width 1101 height 64
click at [1325, 189] on button at bounding box center [1319, 188] width 22 height 22
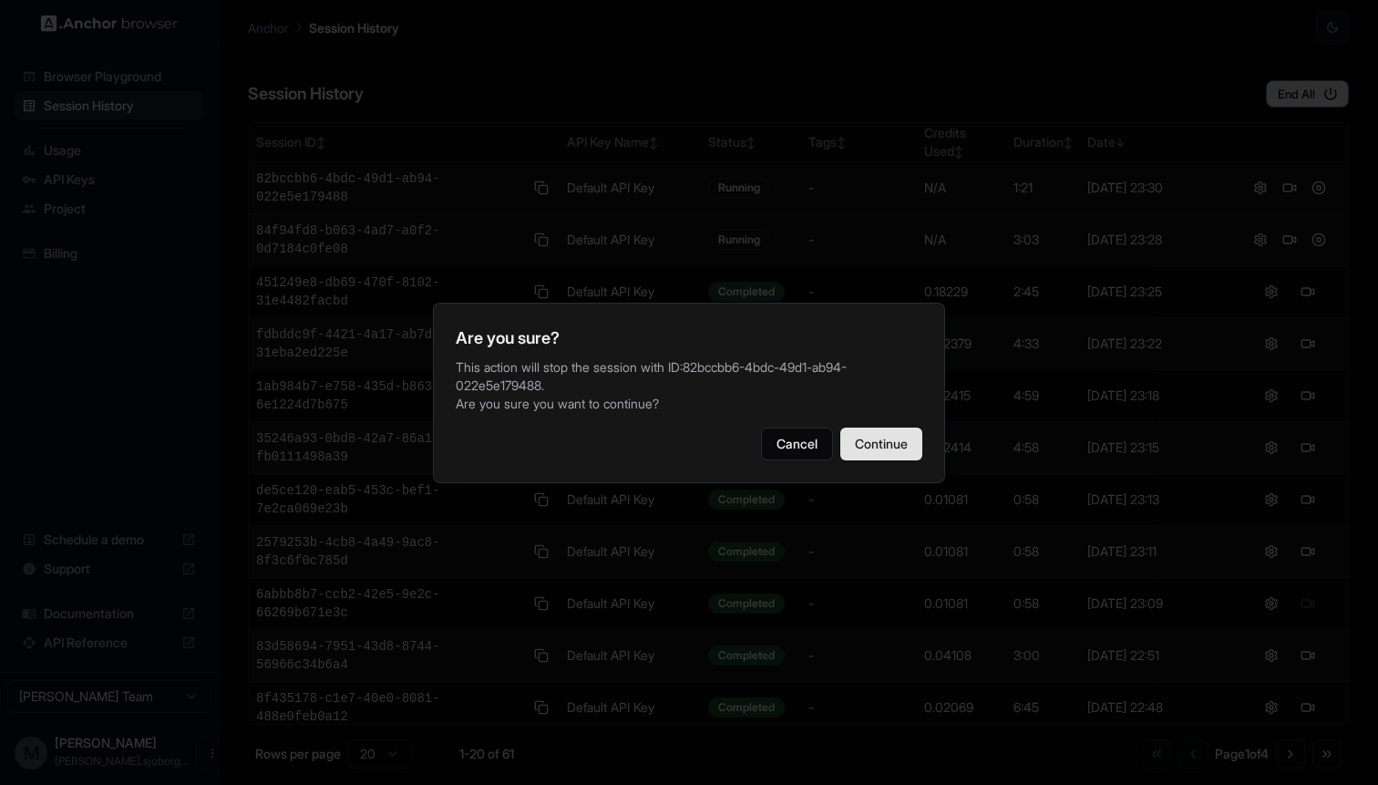
click at [868, 434] on button "Continue" at bounding box center [881, 443] width 82 height 33
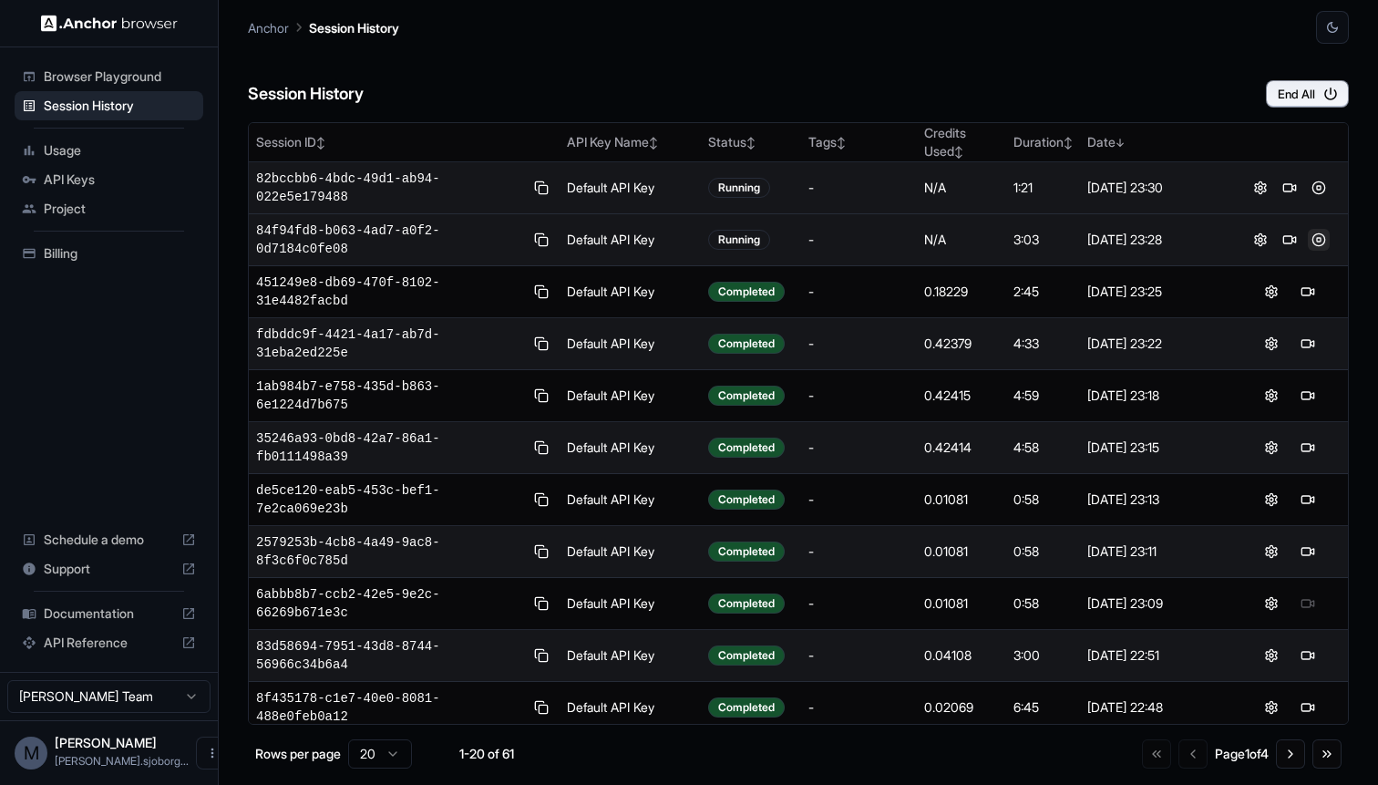
click at [1315, 242] on button at bounding box center [1319, 240] width 22 height 22
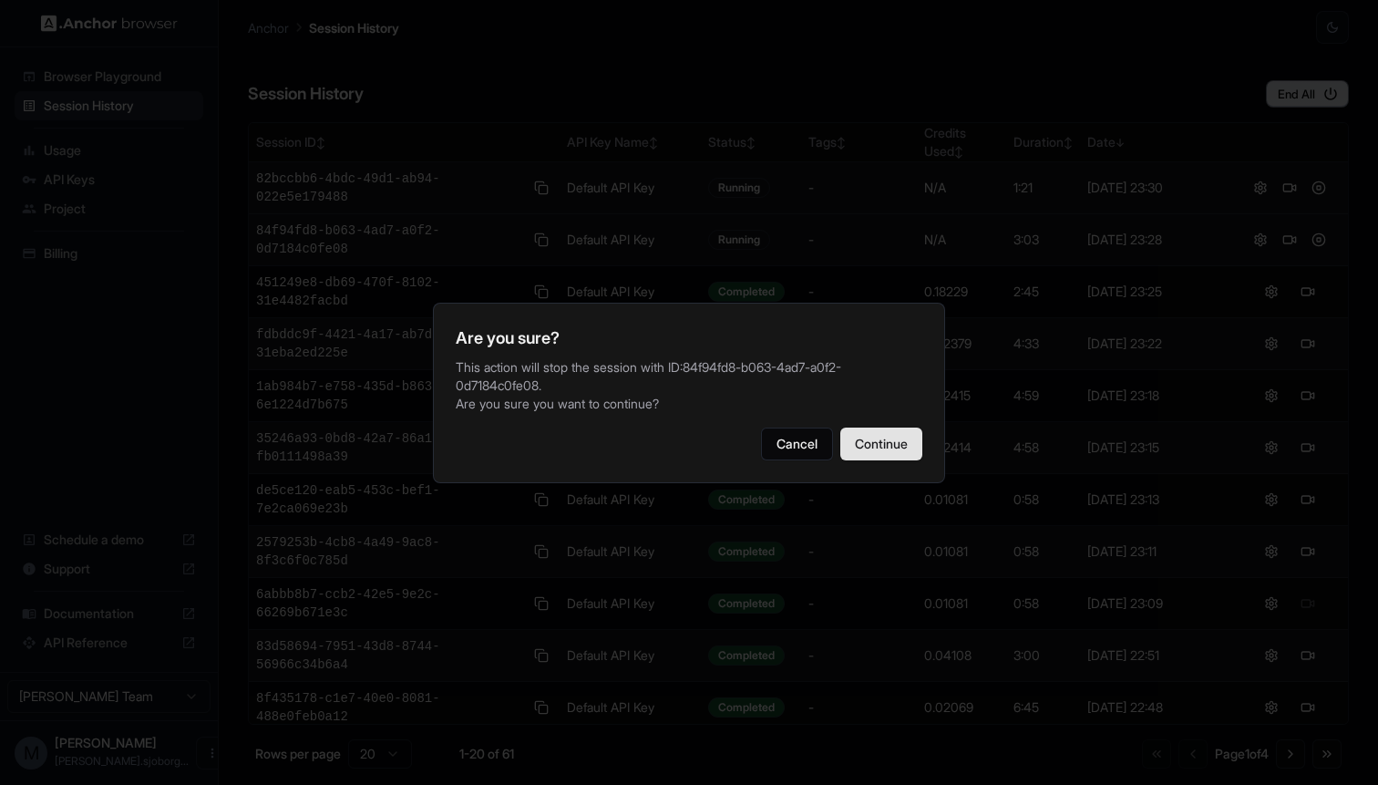
click at [869, 450] on button "Continue" at bounding box center [881, 443] width 82 height 33
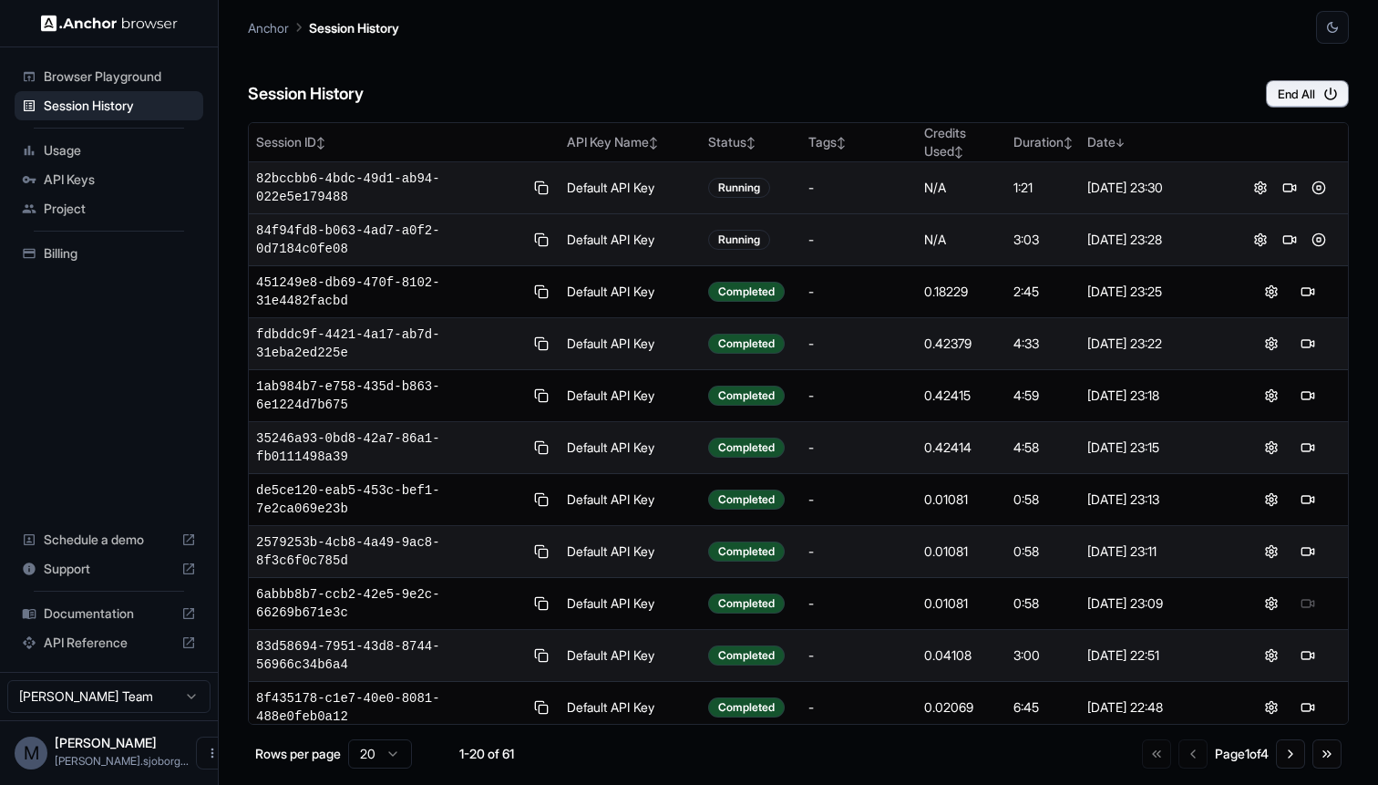
click at [482, 83] on div "Session History End All" at bounding box center [798, 76] width 1101 height 64
click at [314, 179] on span "82bccbb6-4bdc-49d1-ab94-022e5e179488" at bounding box center [390, 188] width 268 height 36
click at [711, 52] on div "Session History End All" at bounding box center [798, 76] width 1101 height 64
click at [1325, 237] on button at bounding box center [1319, 240] width 22 height 22
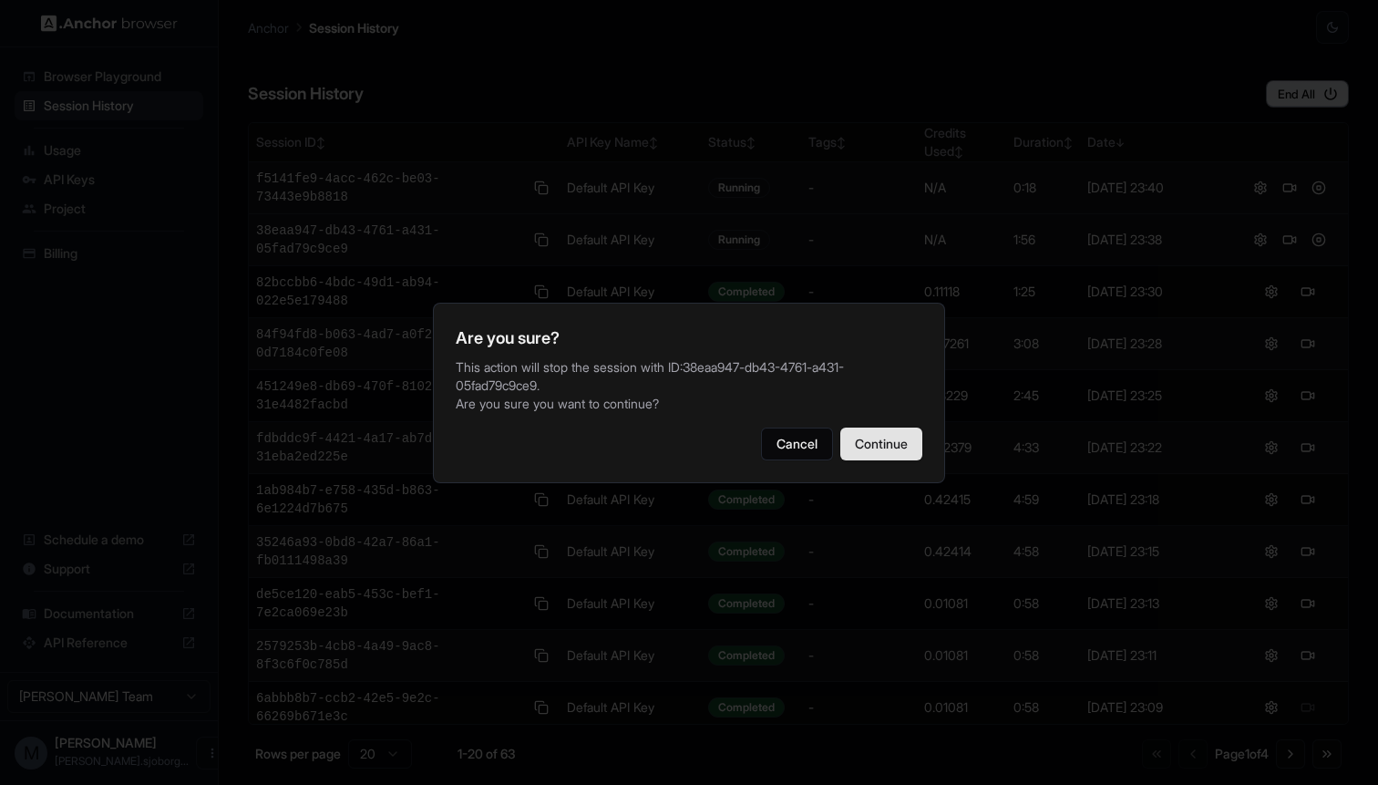
click at [866, 437] on button "Continue" at bounding box center [881, 443] width 82 height 33
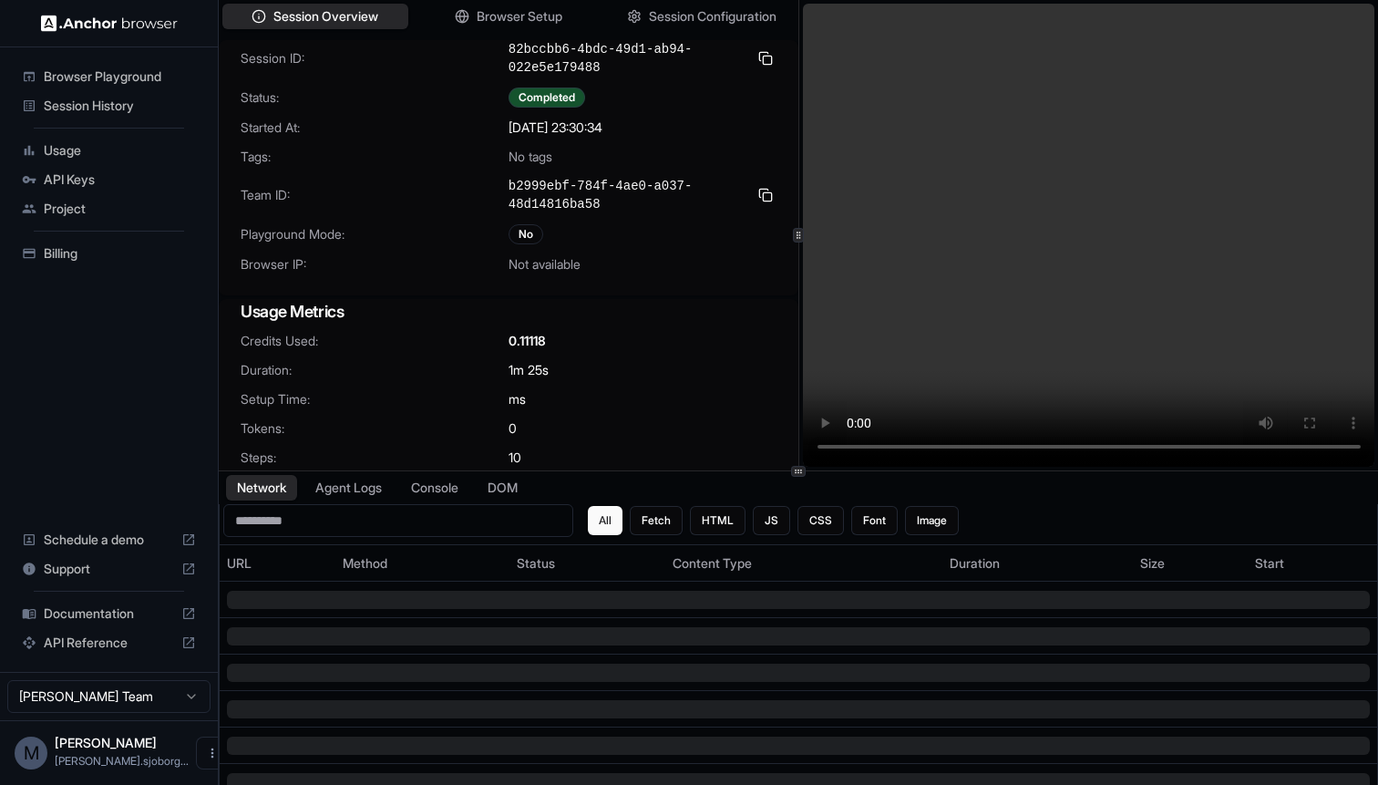
click at [1193, 444] on video at bounding box center [1089, 235] width 572 height 463
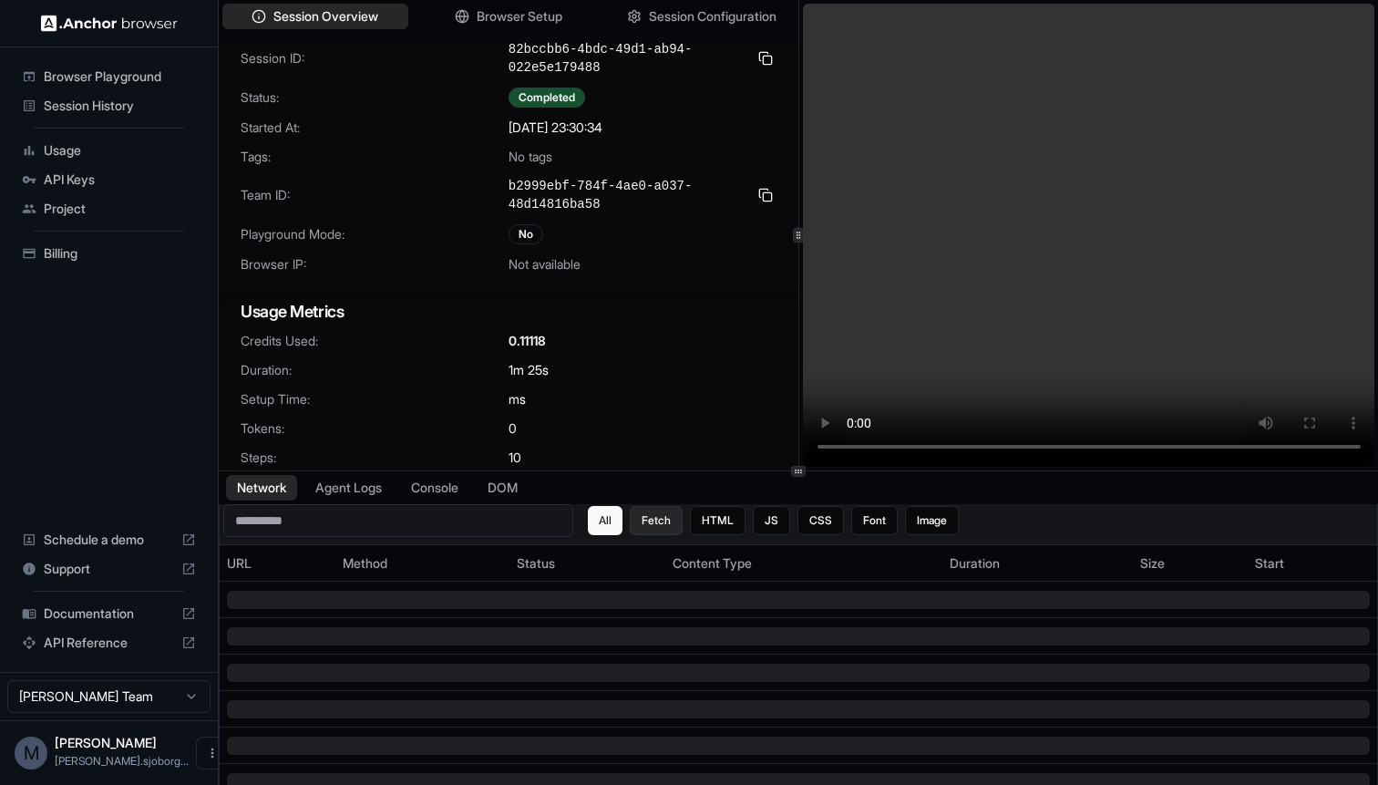
click at [654, 514] on button "Fetch" at bounding box center [656, 520] width 53 height 29
click at [597, 519] on button "All" at bounding box center [606, 520] width 36 height 29
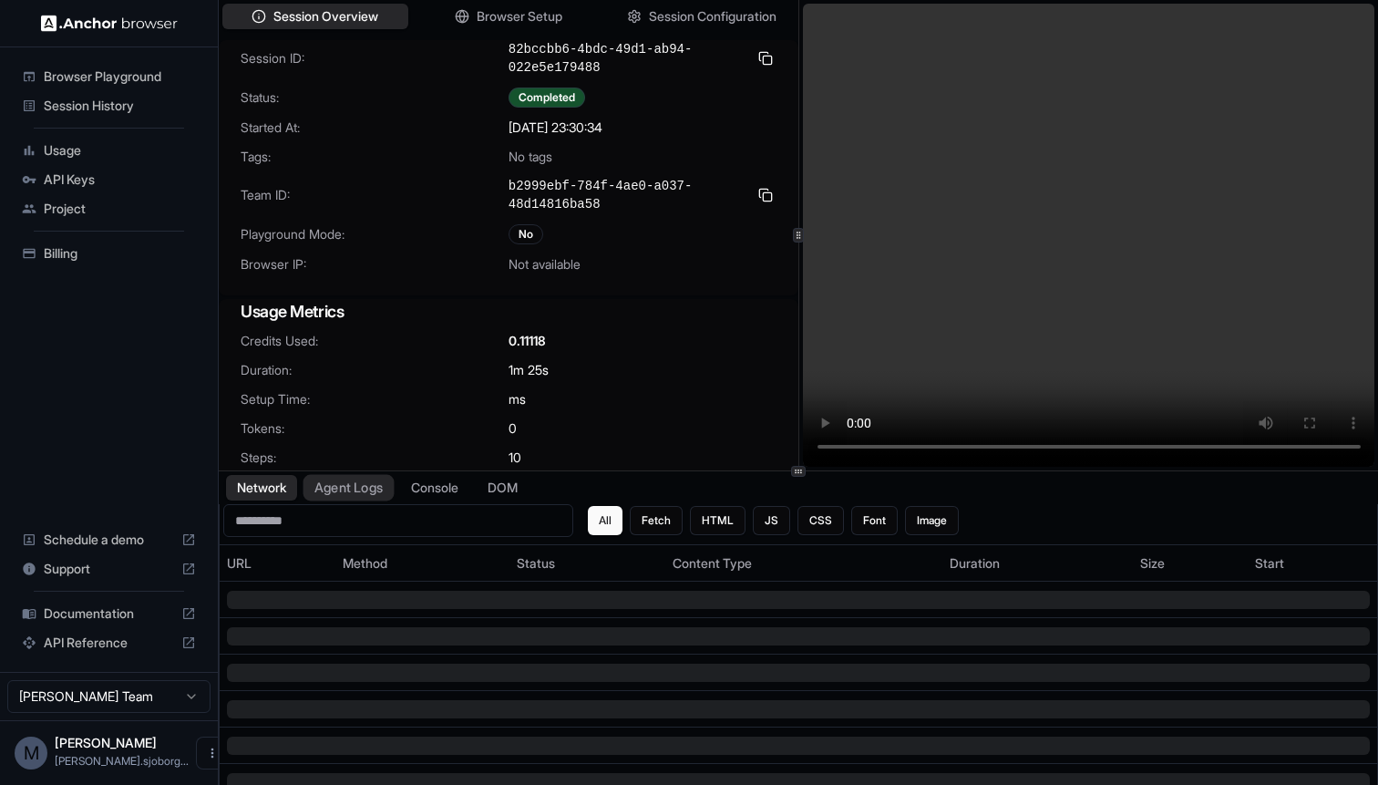
click at [355, 486] on button "Agent Logs" at bounding box center [348, 488] width 91 height 26
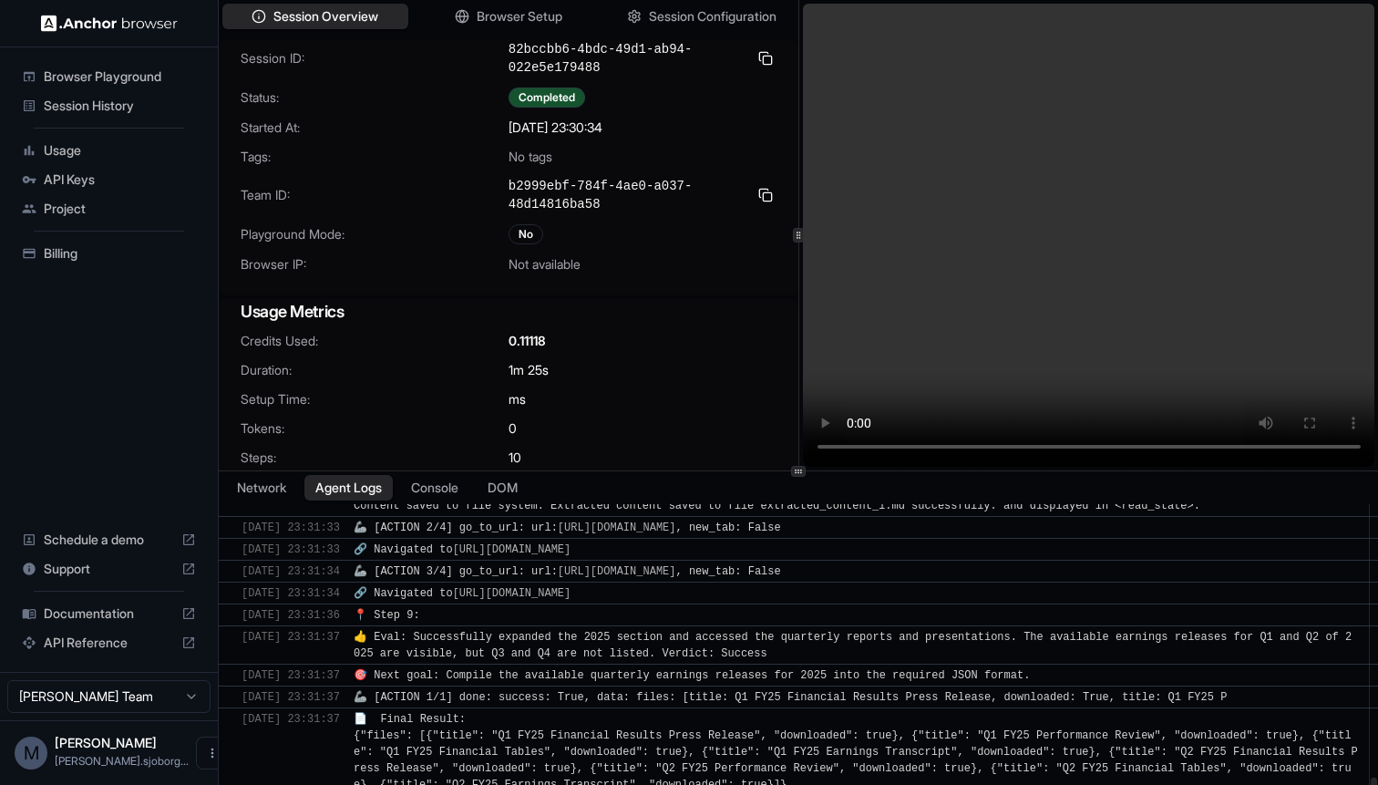
scroll to position [2243, 0]
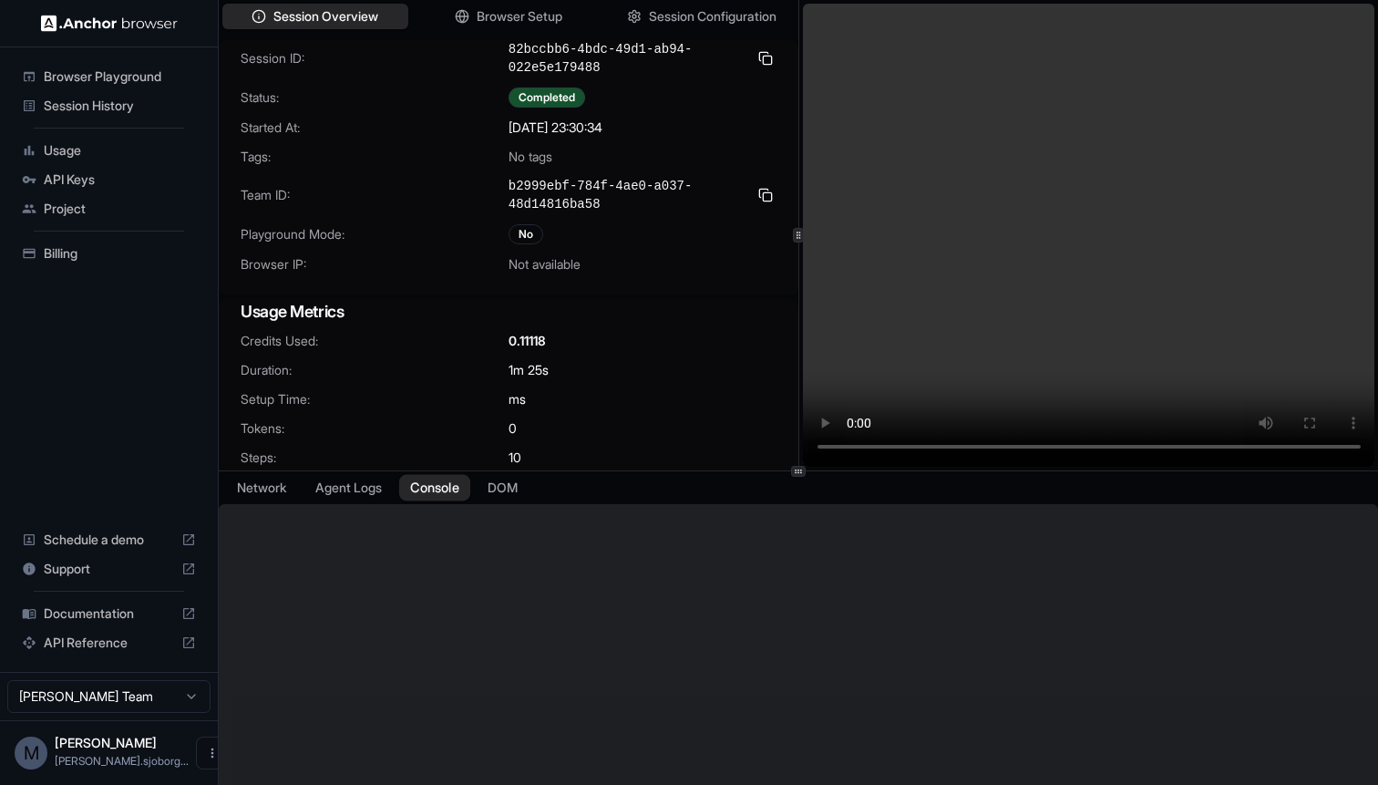
click at [462, 495] on button "Console" at bounding box center [434, 488] width 71 height 26
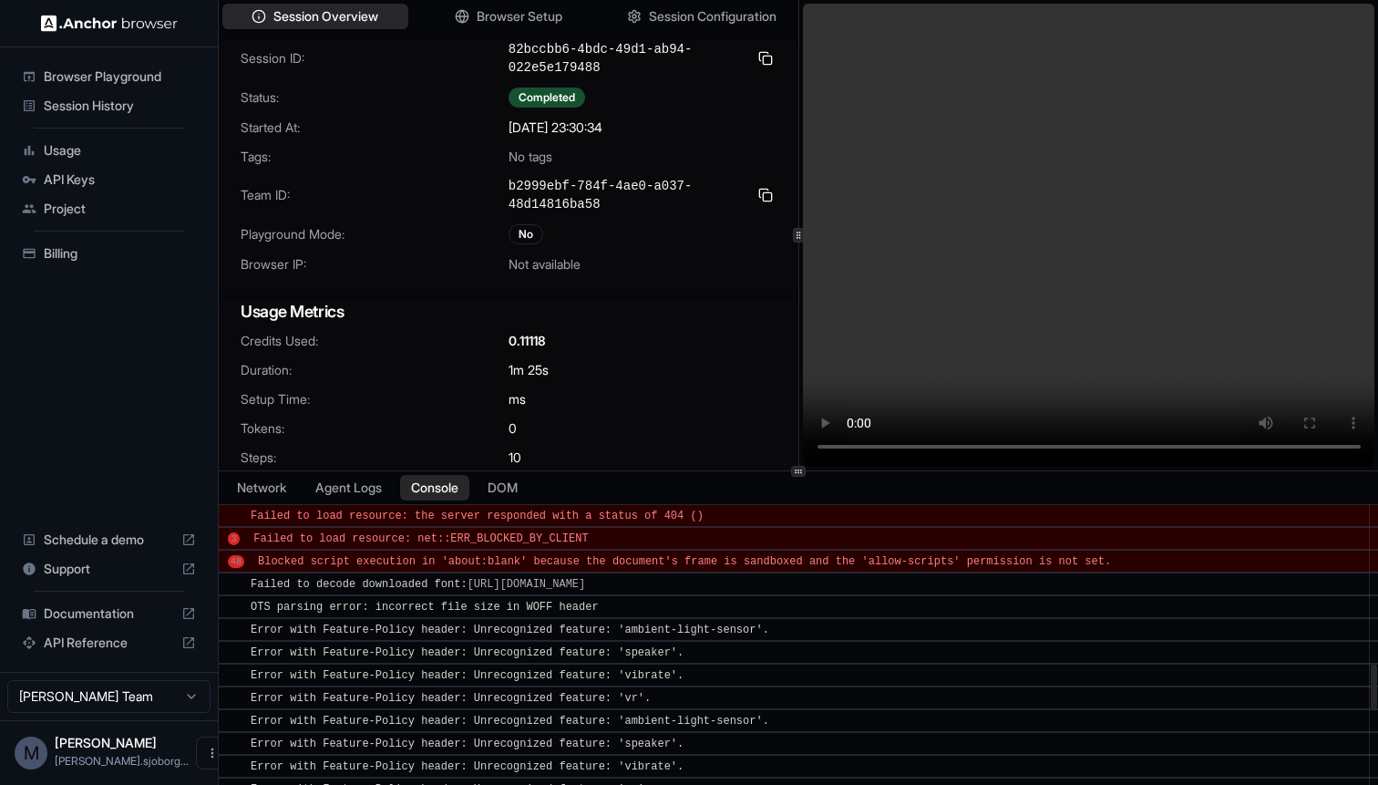
scroll to position [1067, 0]
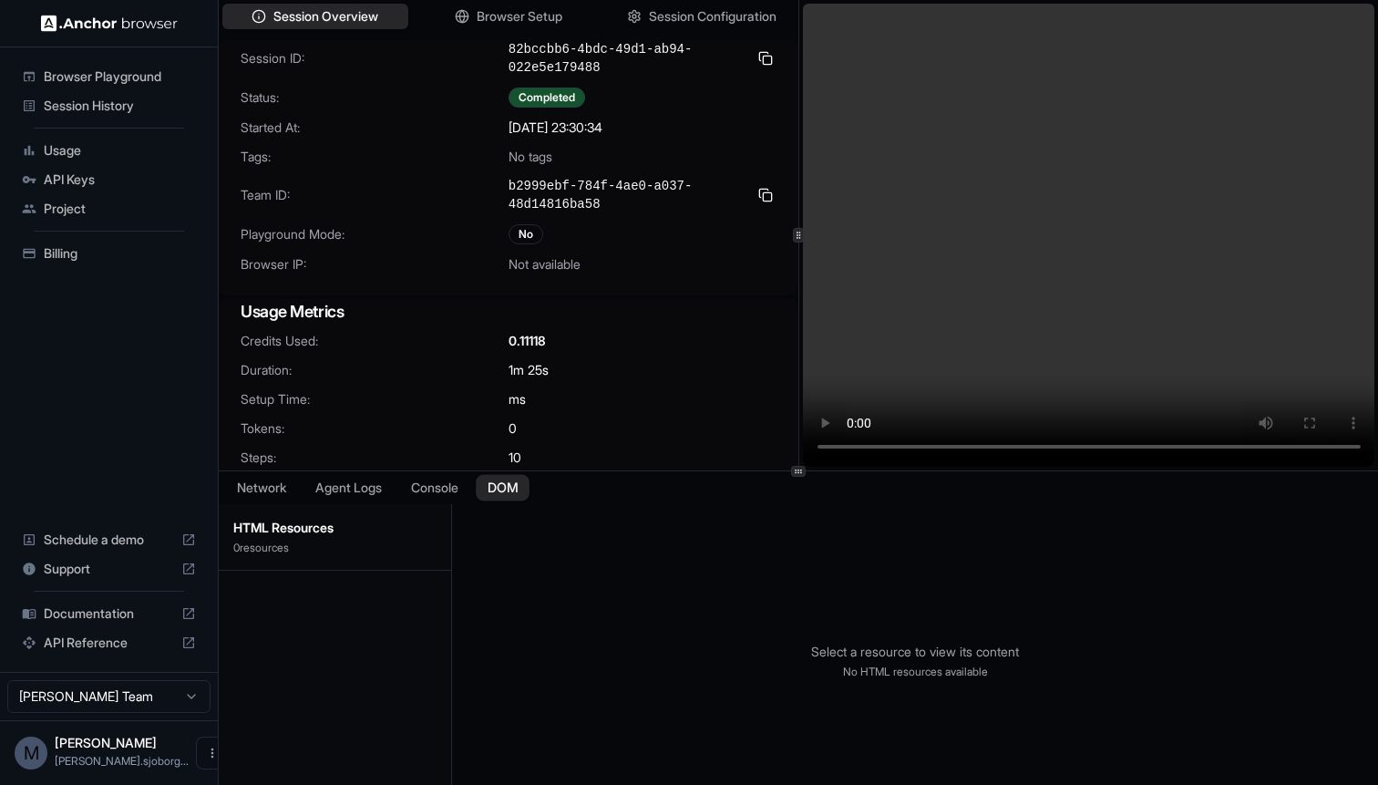
click at [518, 483] on button "DOM" at bounding box center [503, 488] width 54 height 26
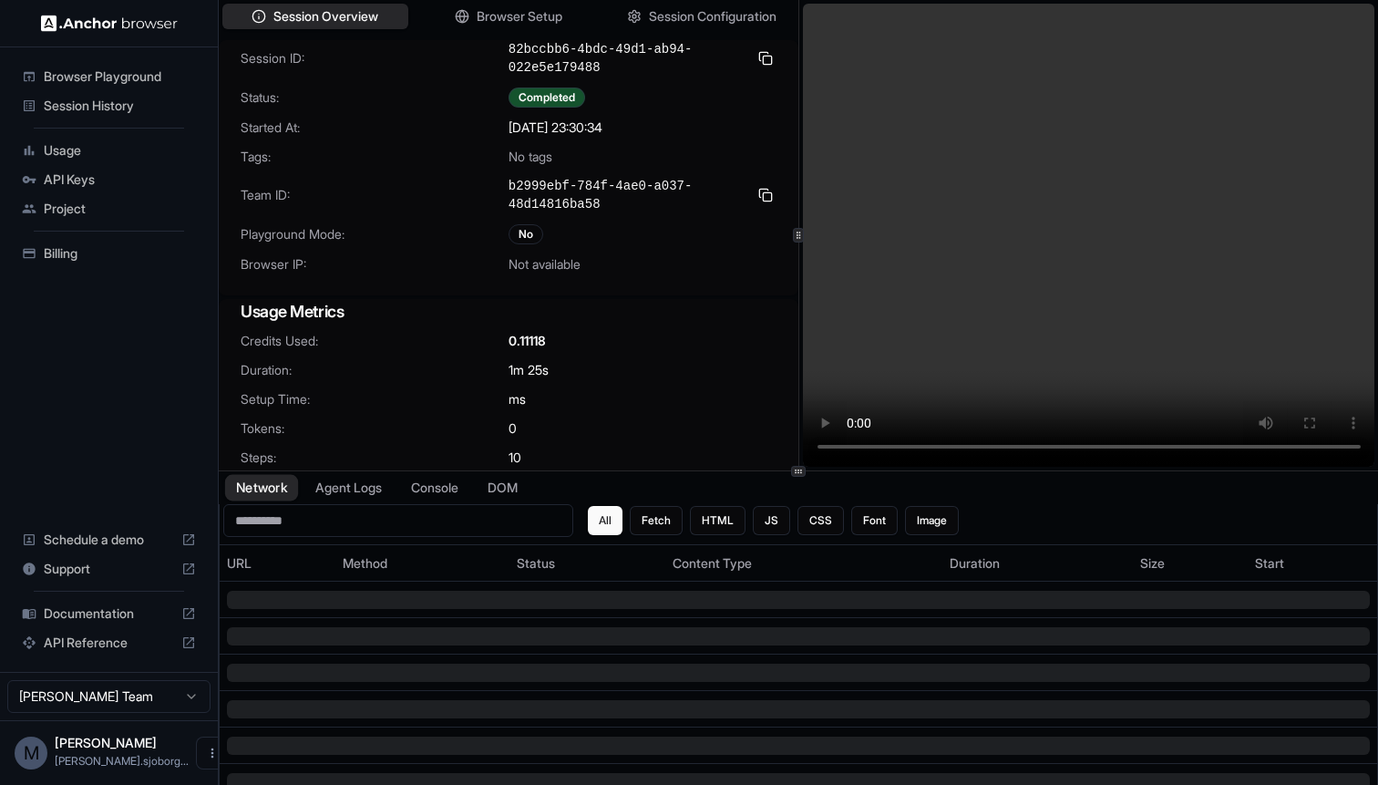
click at [281, 482] on button "Network" at bounding box center [261, 488] width 73 height 26
click at [516, 5] on button "Browser Setup" at bounding box center [508, 17] width 191 height 26
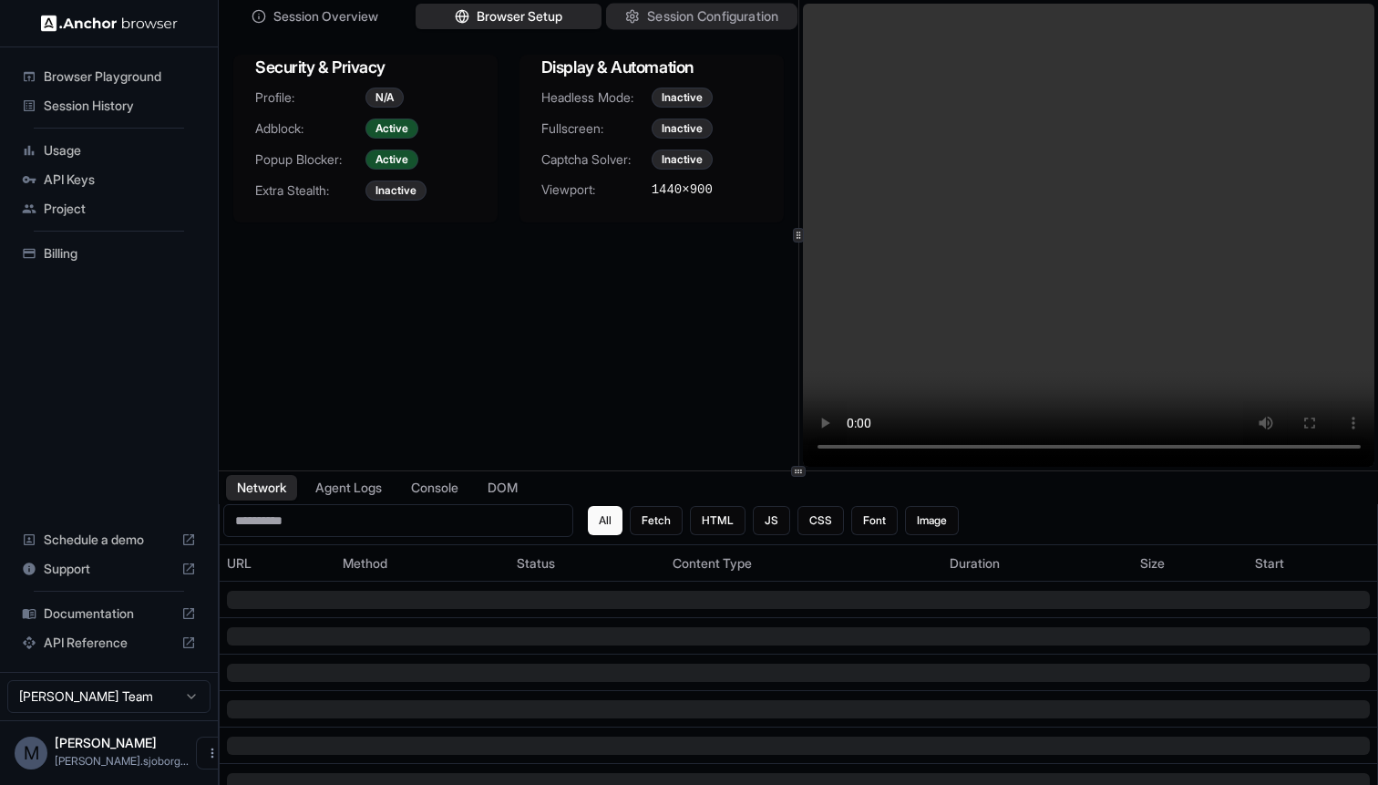
click at [705, 17] on span "Session Configuration" at bounding box center [712, 16] width 131 height 19
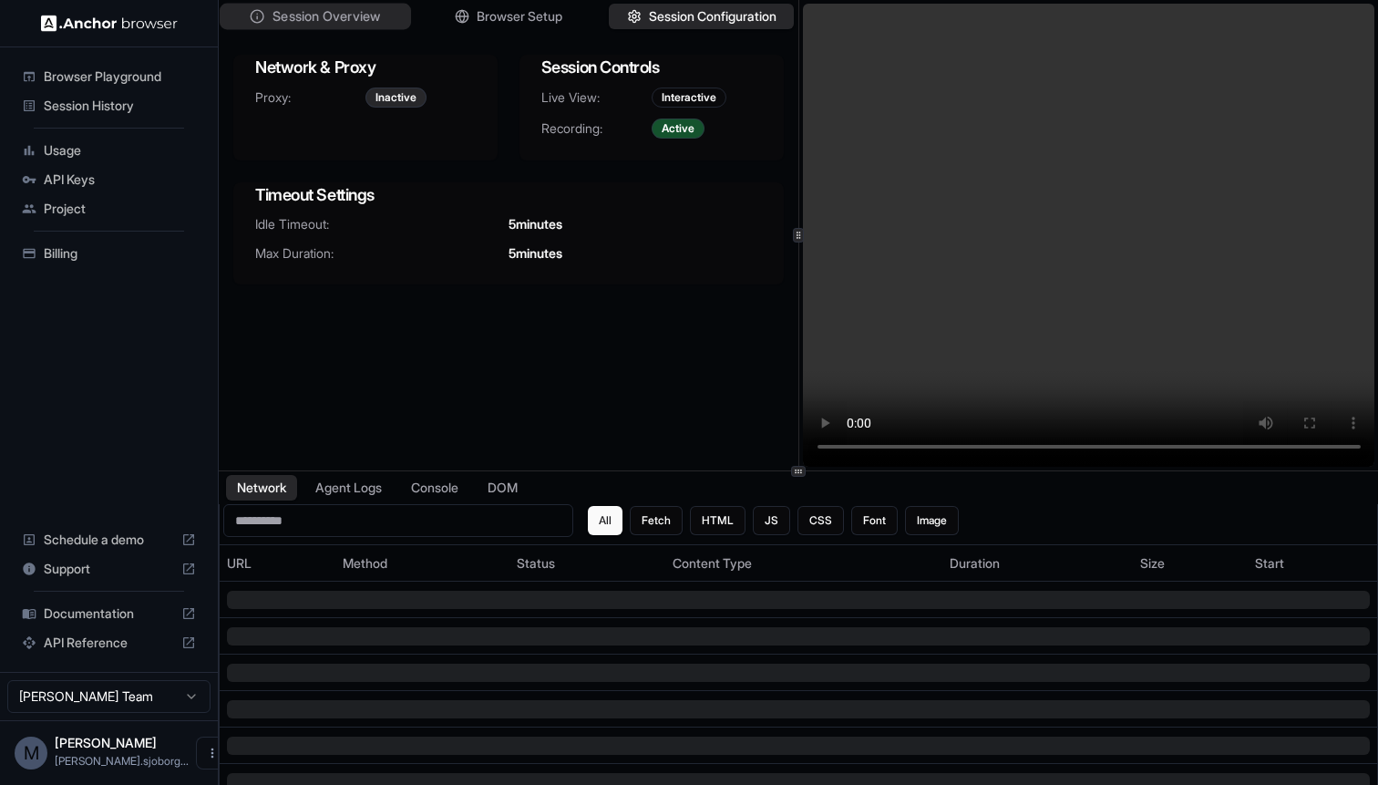
click at [351, 19] on span "Session Overview" at bounding box center [327, 16] width 108 height 19
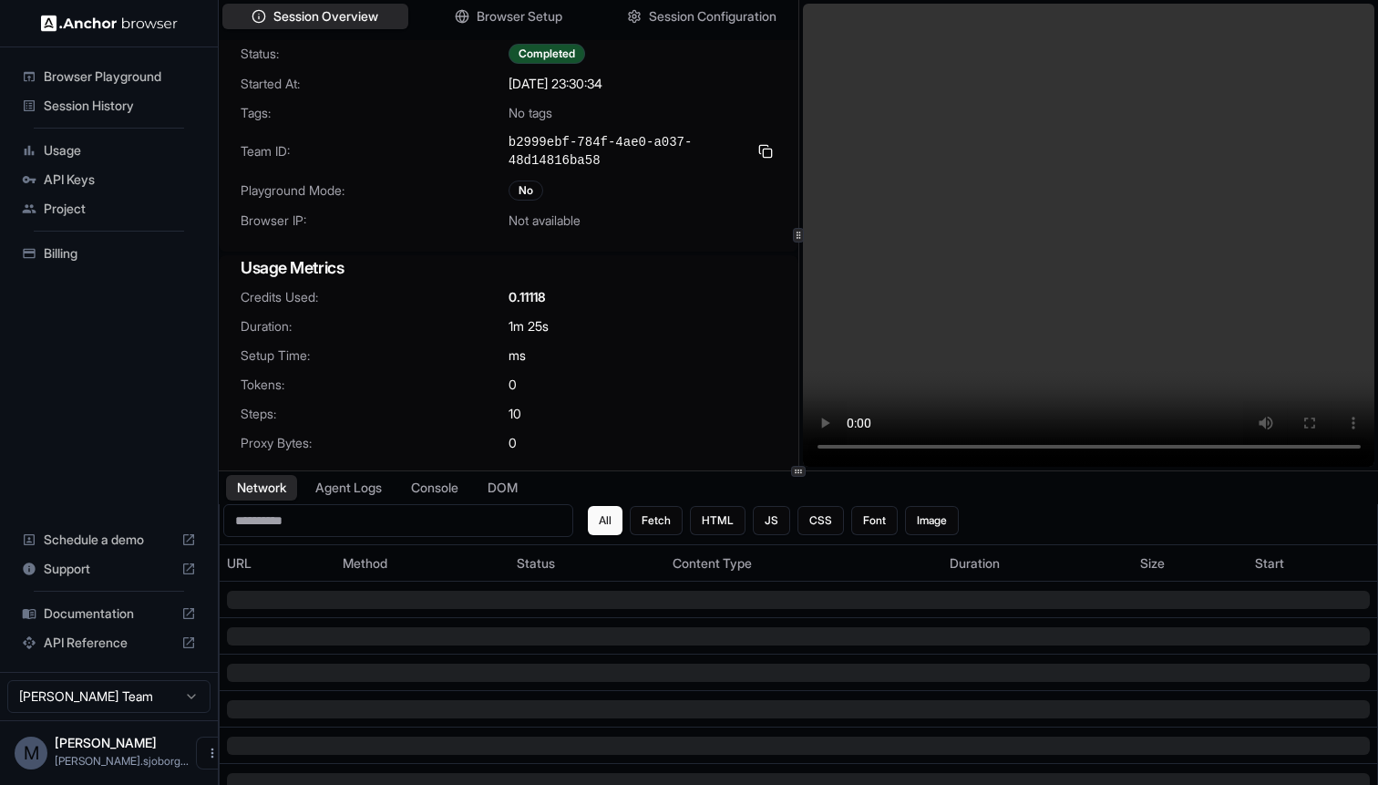
scroll to position [0, 0]
